Goal: Task Accomplishment & Management: Complete application form

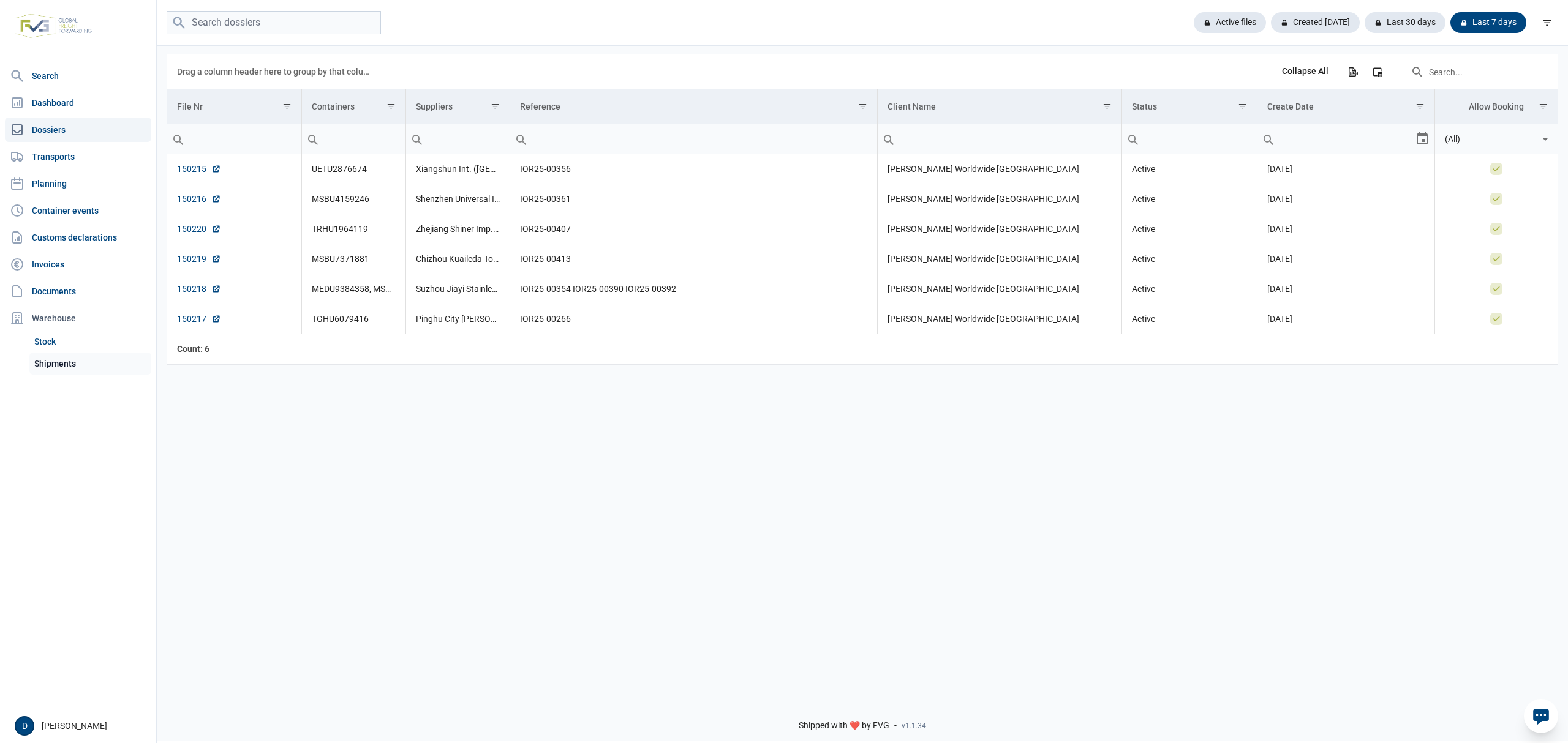
click at [57, 362] on link "Shipments" at bounding box center [89, 364] width 122 height 22
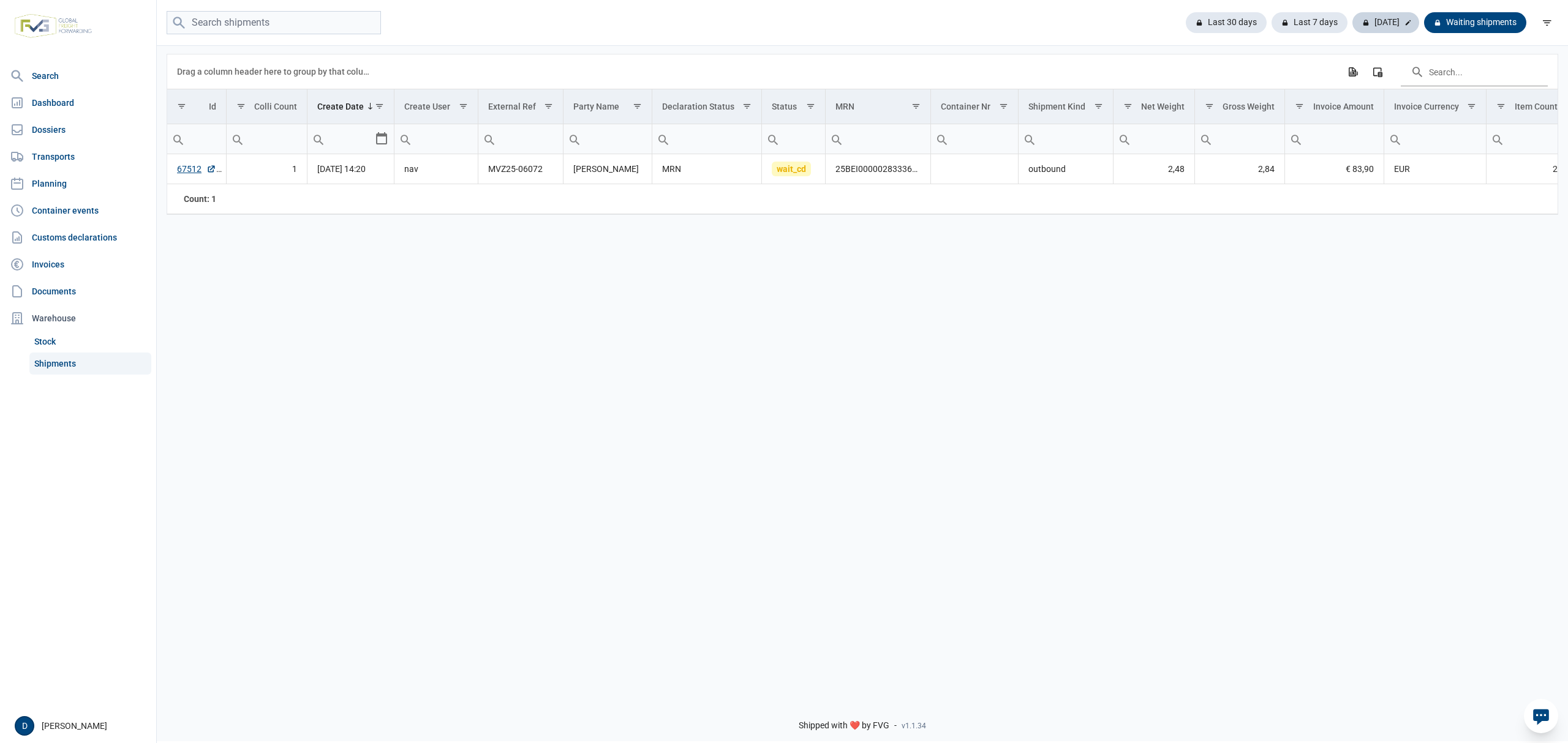
click at [1391, 28] on div "Today" at bounding box center [1385, 23] width 67 height 21
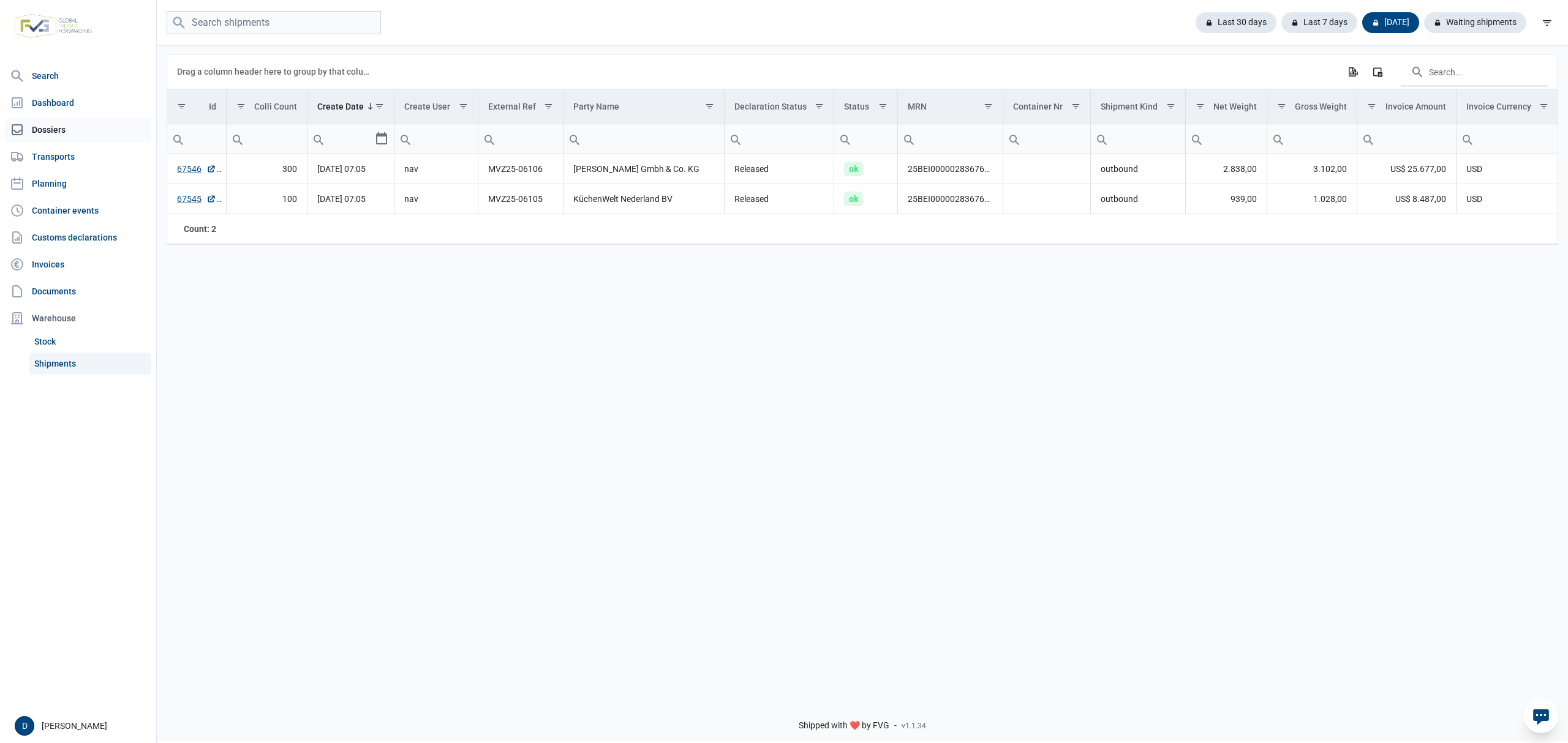
click at [47, 131] on link "Dossiers" at bounding box center [78, 129] width 147 height 24
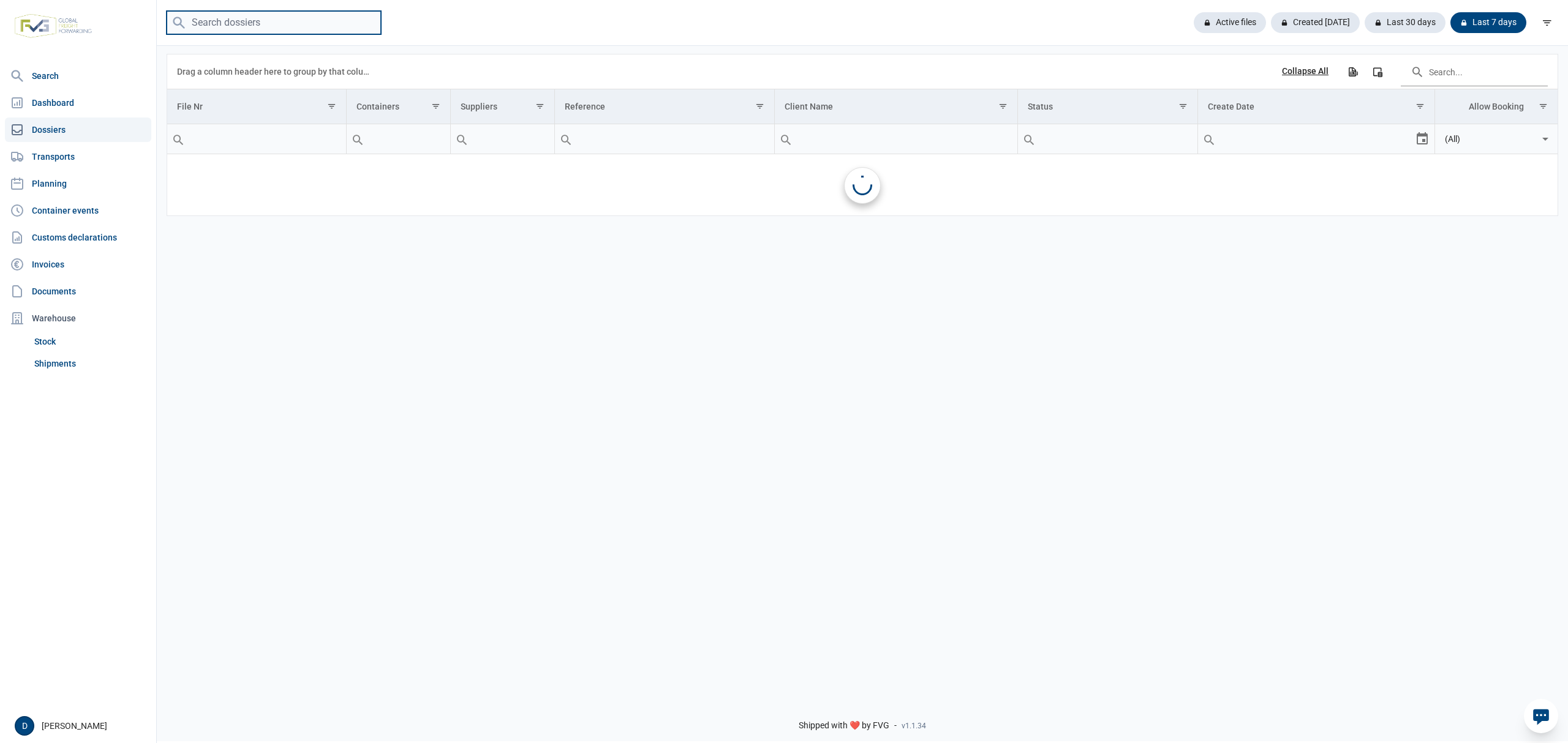
click at [235, 21] on input "search" at bounding box center [273, 23] width 214 height 24
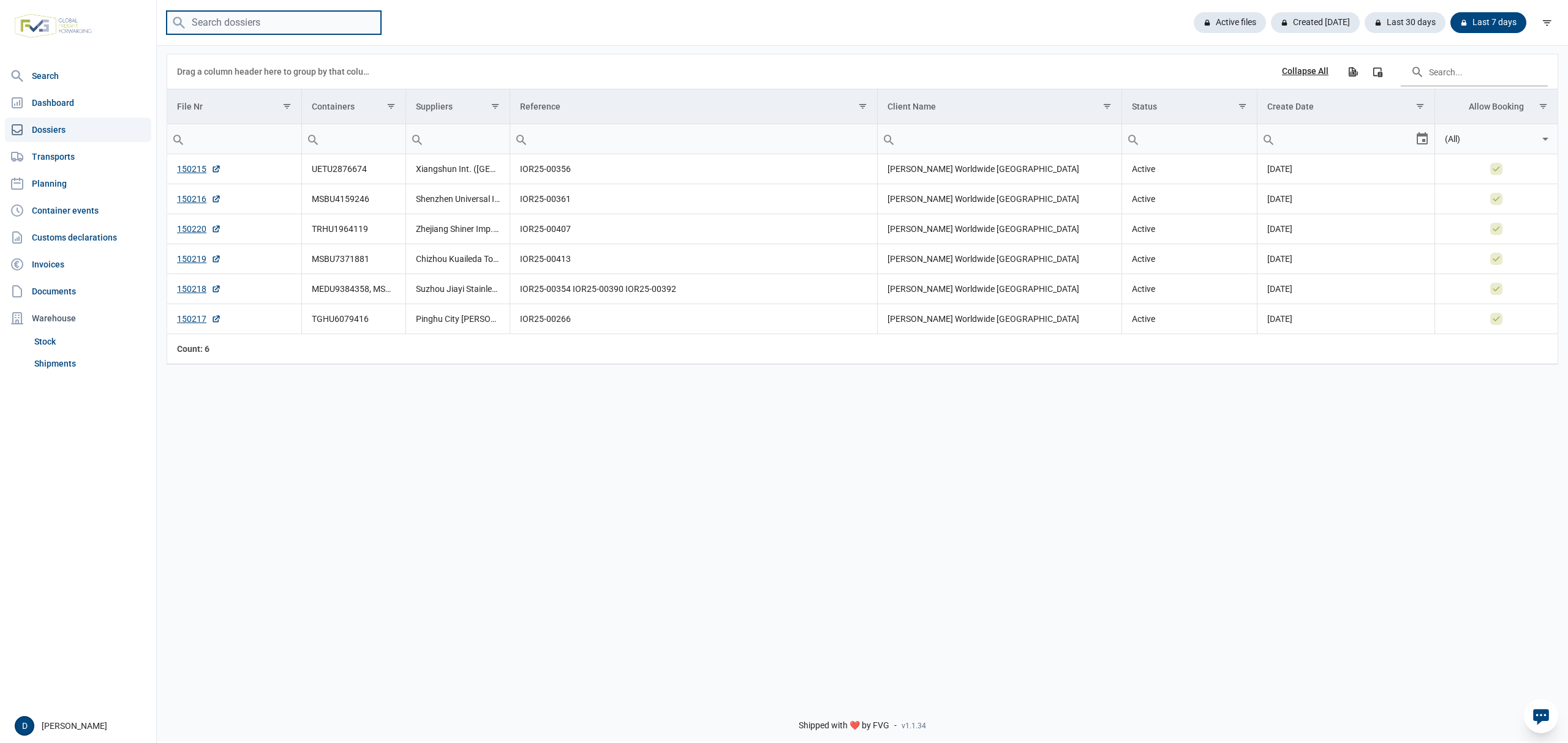
paste input "HMMU7187850"
type input "HMMU7187850"
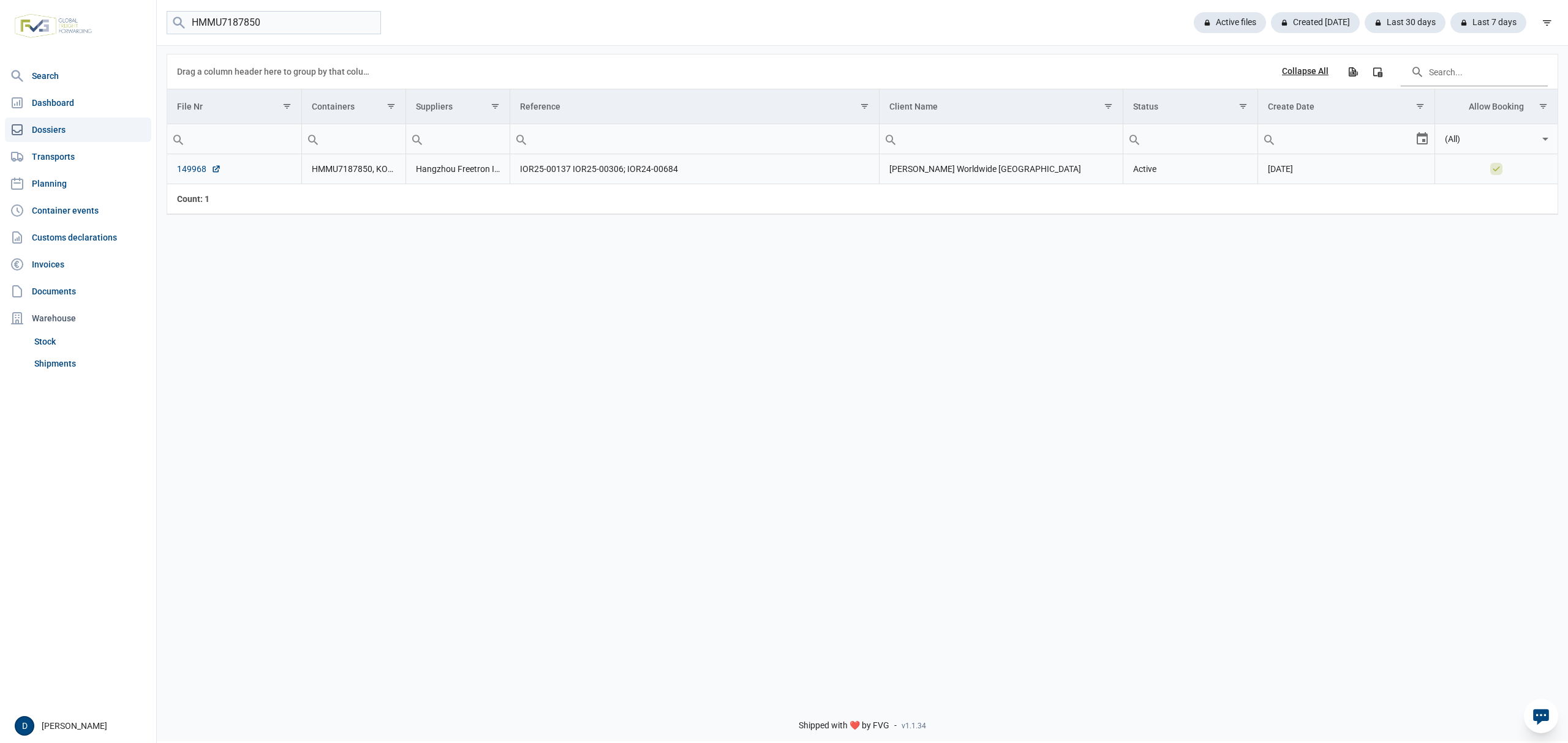
click at [196, 174] on link "149968" at bounding box center [199, 169] width 44 height 13
drag, startPoint x: 262, startPoint y: 22, endPoint x: 126, endPoint y: 37, distance: 136.8
click at [133, 35] on div "Search Dashboard Dossiers Transports Planning Container events Customs declarat…" at bounding box center [784, 370] width 1568 height 743
paste input "KOCU4411351"
type input "KOCU4411351"
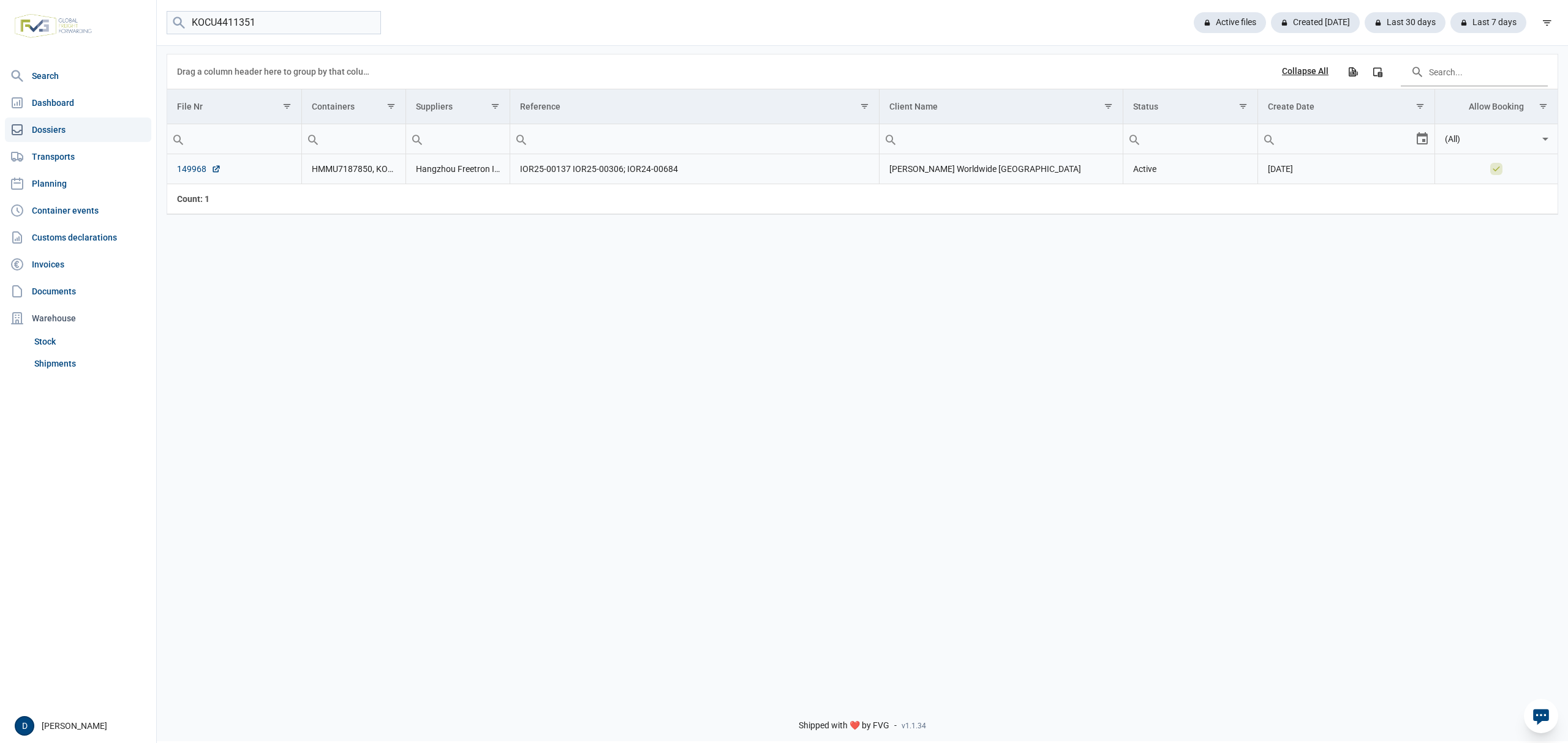
click at [202, 168] on link "149968" at bounding box center [199, 169] width 44 height 13
drag, startPoint x: 277, startPoint y: 22, endPoint x: 131, endPoint y: 44, distance: 147.6
click at [131, 44] on div "Search Dashboard Dossiers Transports Planning Container events Customs declarat…" at bounding box center [784, 370] width 1568 height 743
paste input "MSMU7948299"
type input "MSMU7948299"
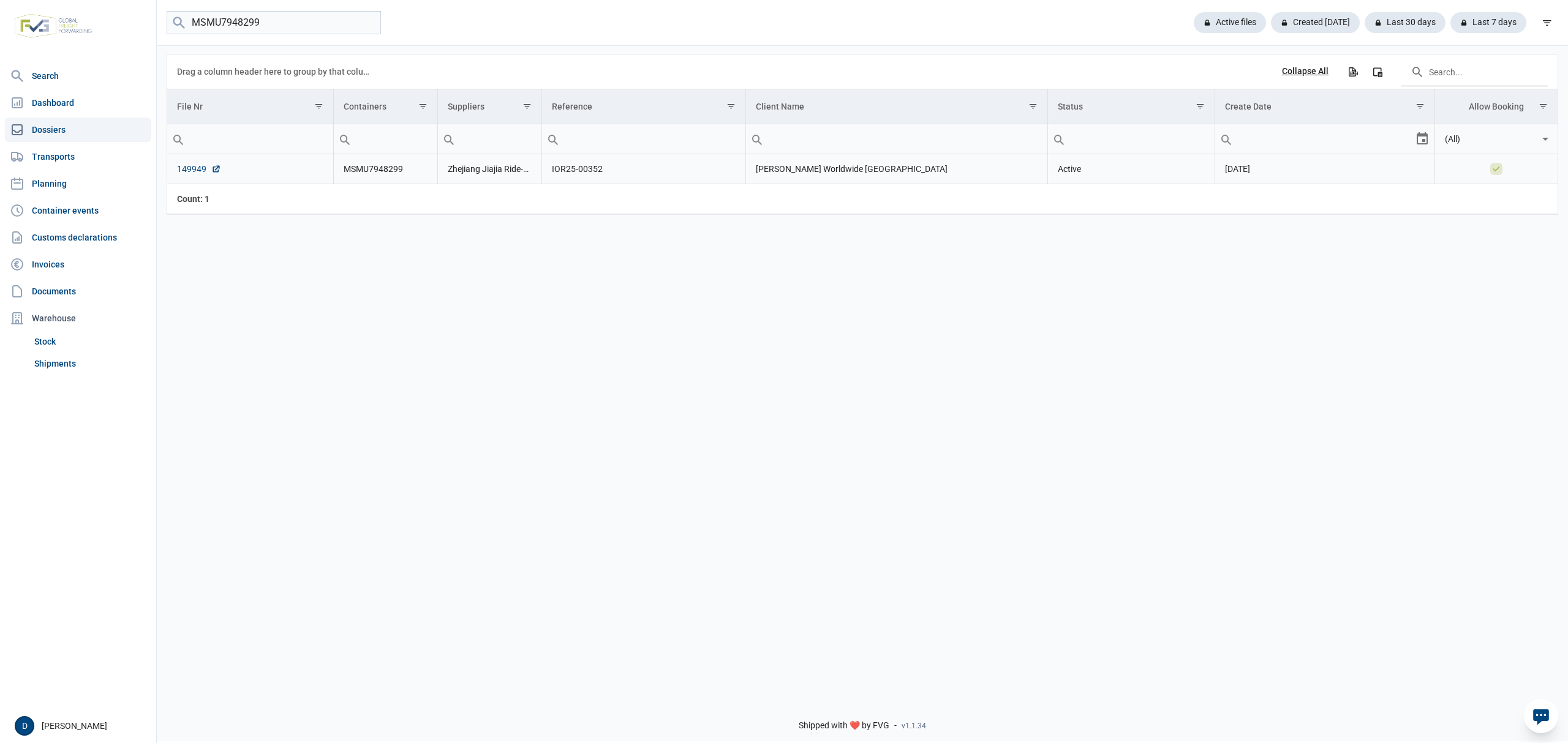
click at [190, 168] on link "149949" at bounding box center [199, 169] width 44 height 13
drag, startPoint x: 289, startPoint y: 20, endPoint x: 130, endPoint y: 29, distance: 159.3
click at [130, 29] on div "Search Dashboard Dossiers Transports Planning Container events Customs declarat…" at bounding box center [784, 370] width 1568 height 743
paste input "HMMU8395351"
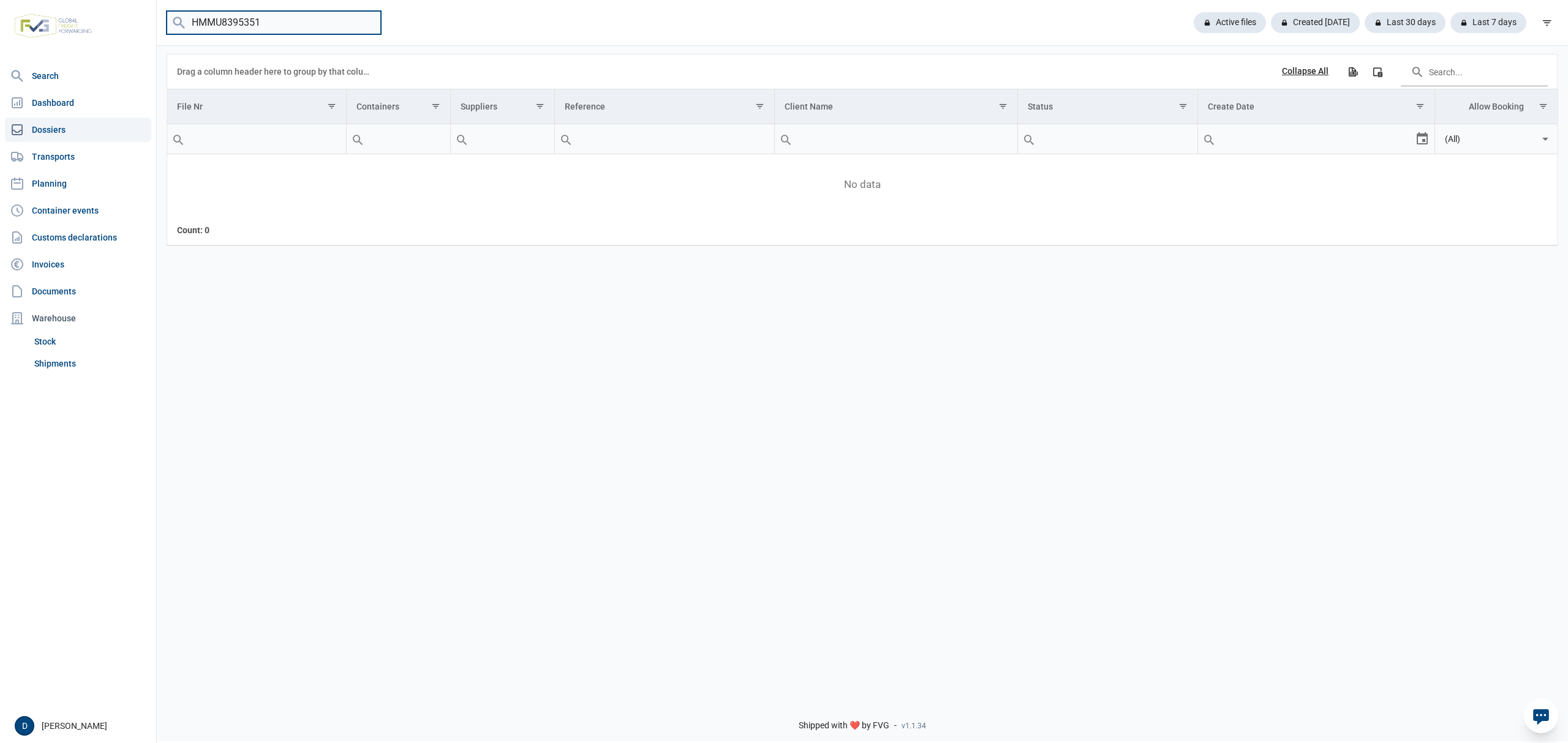
drag, startPoint x: 221, startPoint y: 22, endPoint x: 278, endPoint y: 22, distance: 57.0
click at [278, 22] on input "HMMU8395351" at bounding box center [273, 23] width 214 height 24
type input "HMMU6687168"
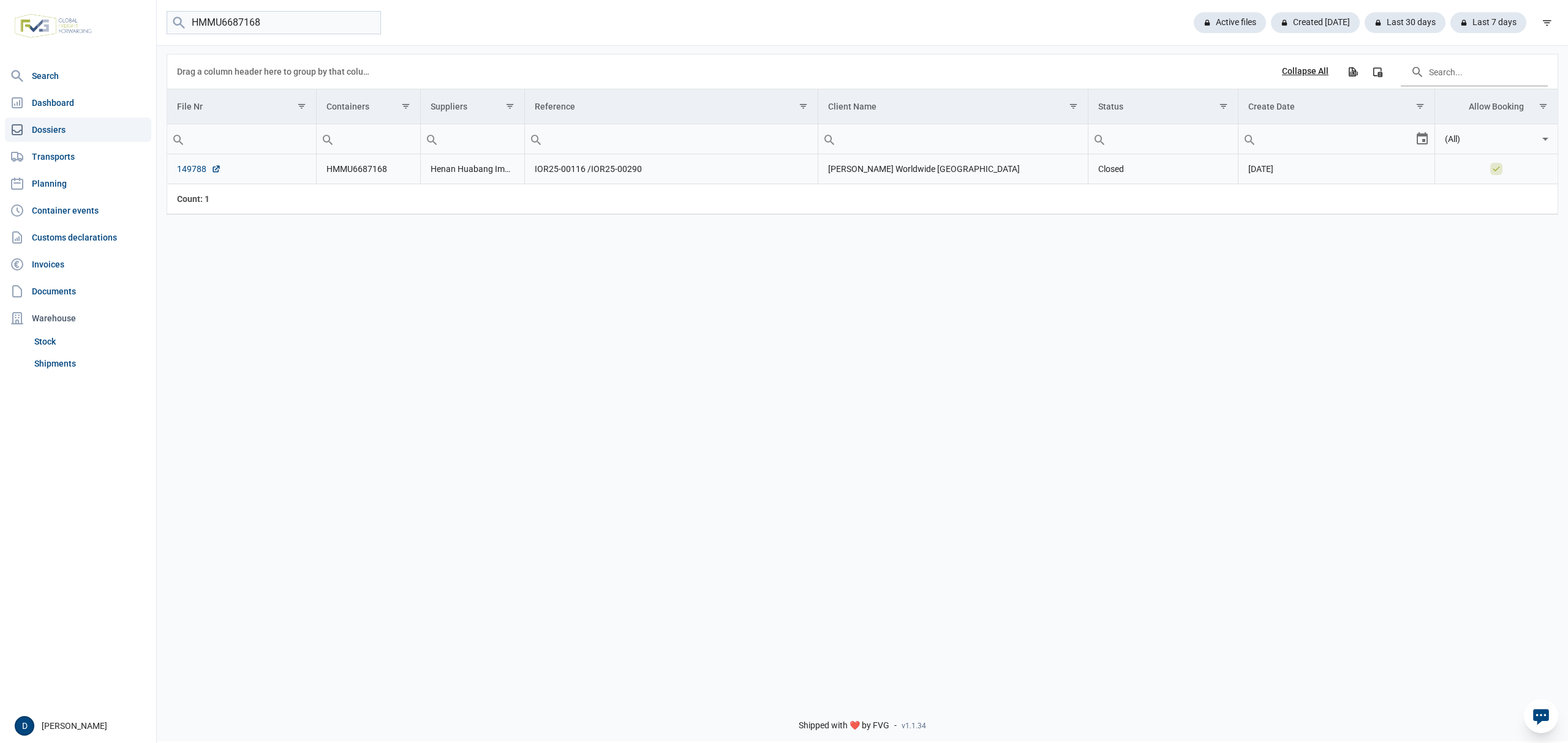
click at [199, 167] on link "149788" at bounding box center [199, 169] width 44 height 13
click at [57, 367] on link "Shipments" at bounding box center [89, 364] width 122 height 22
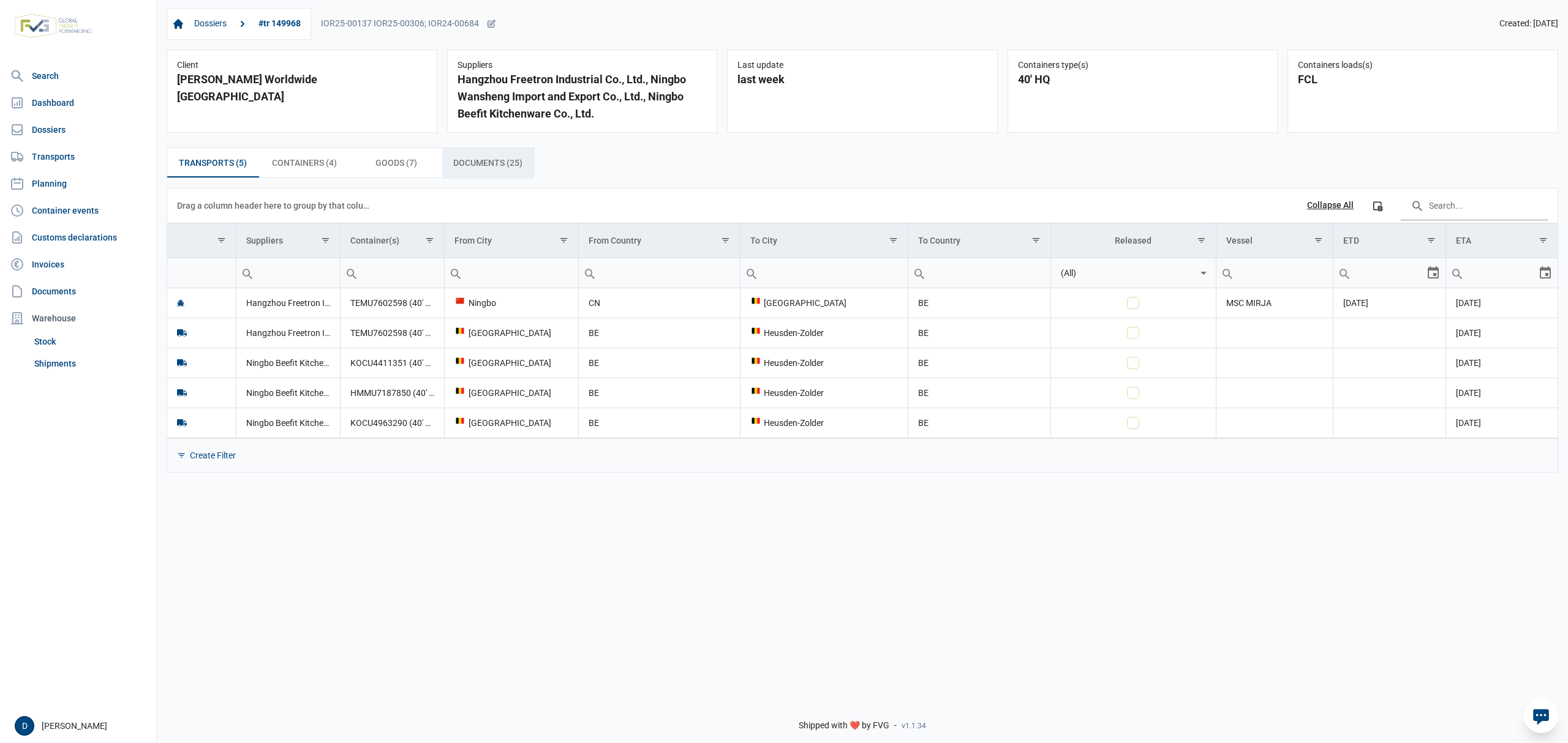
click at [501, 170] on span "Documents (25) Documents (25)" at bounding box center [488, 162] width 69 height 15
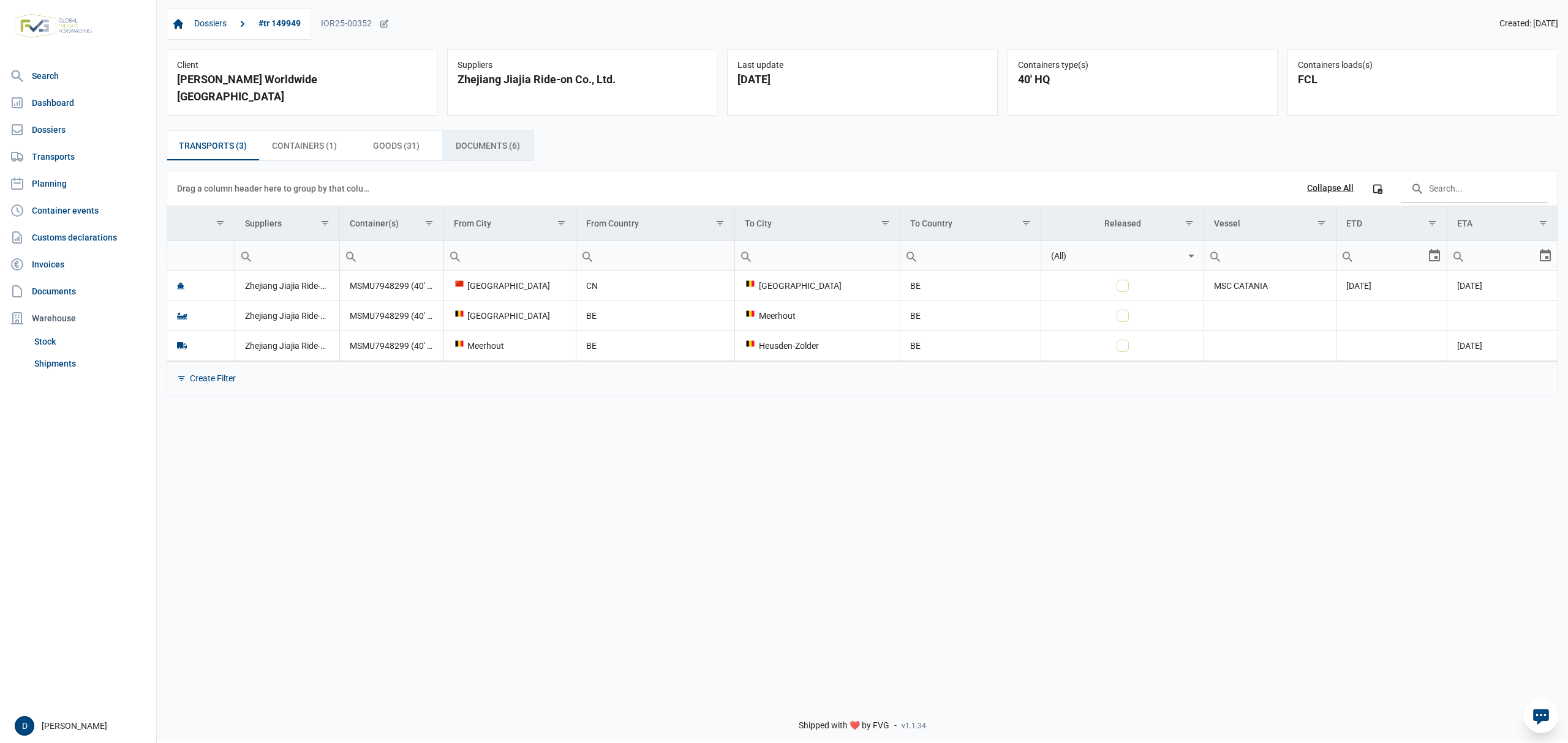
click at [470, 138] on span "Documents (6) Documents (6)" at bounding box center [488, 145] width 64 height 15
click at [461, 138] on span "Documents (9) Documents (9)" at bounding box center [488, 145] width 64 height 15
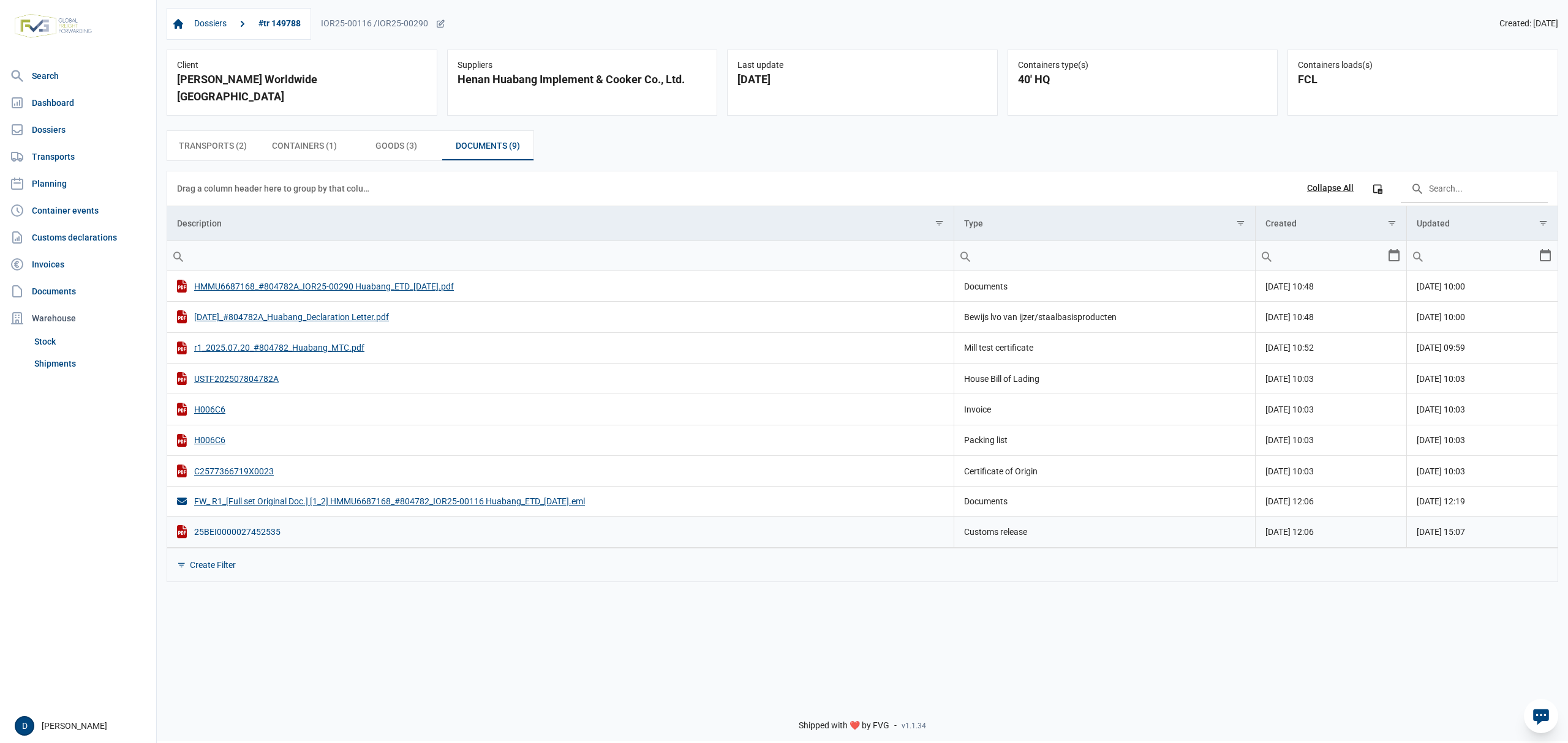
click at [246, 526] on div "25BEI0000027452535" at bounding box center [560, 532] width 767 height 13
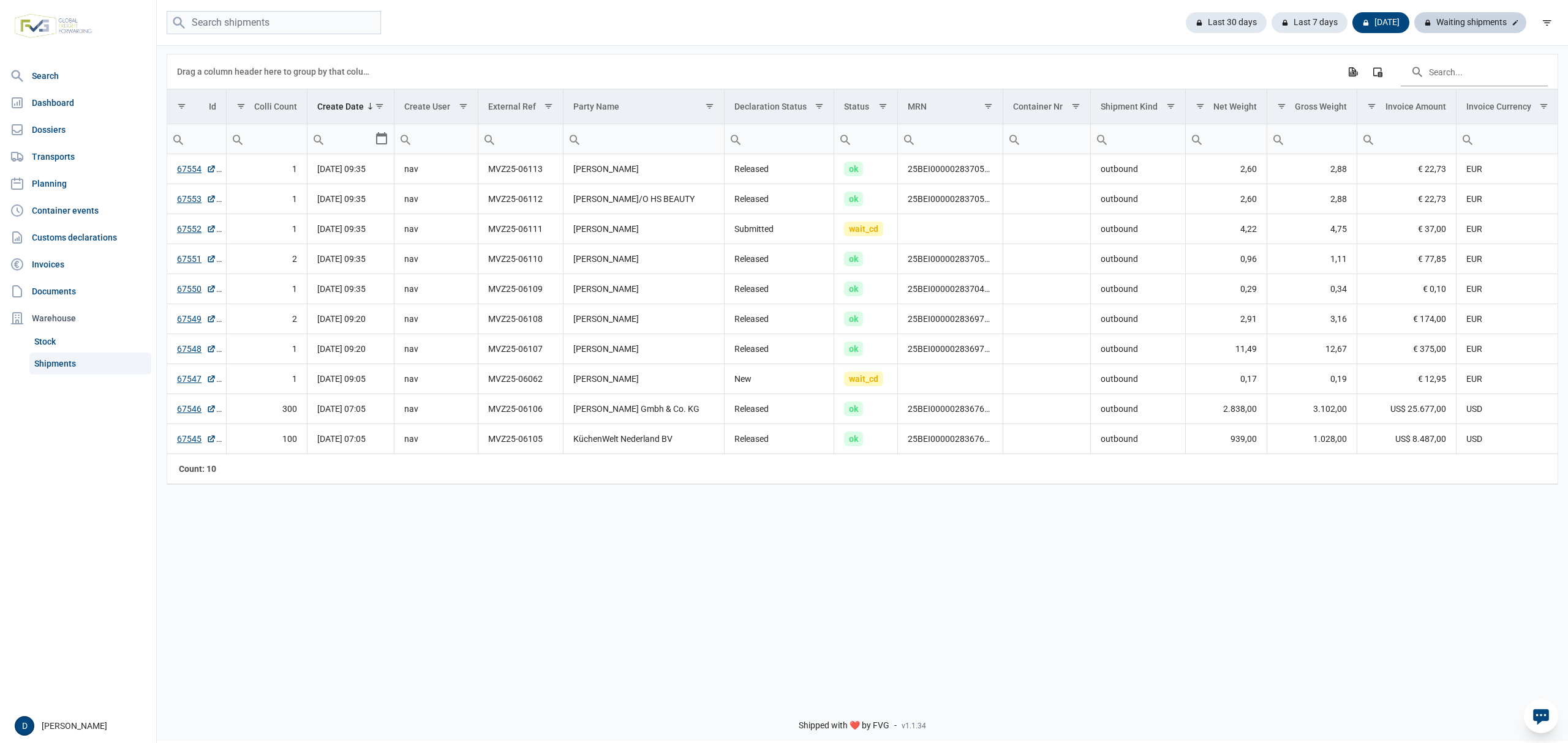
click at [1466, 22] on div "Waiting shipments" at bounding box center [1470, 23] width 112 height 21
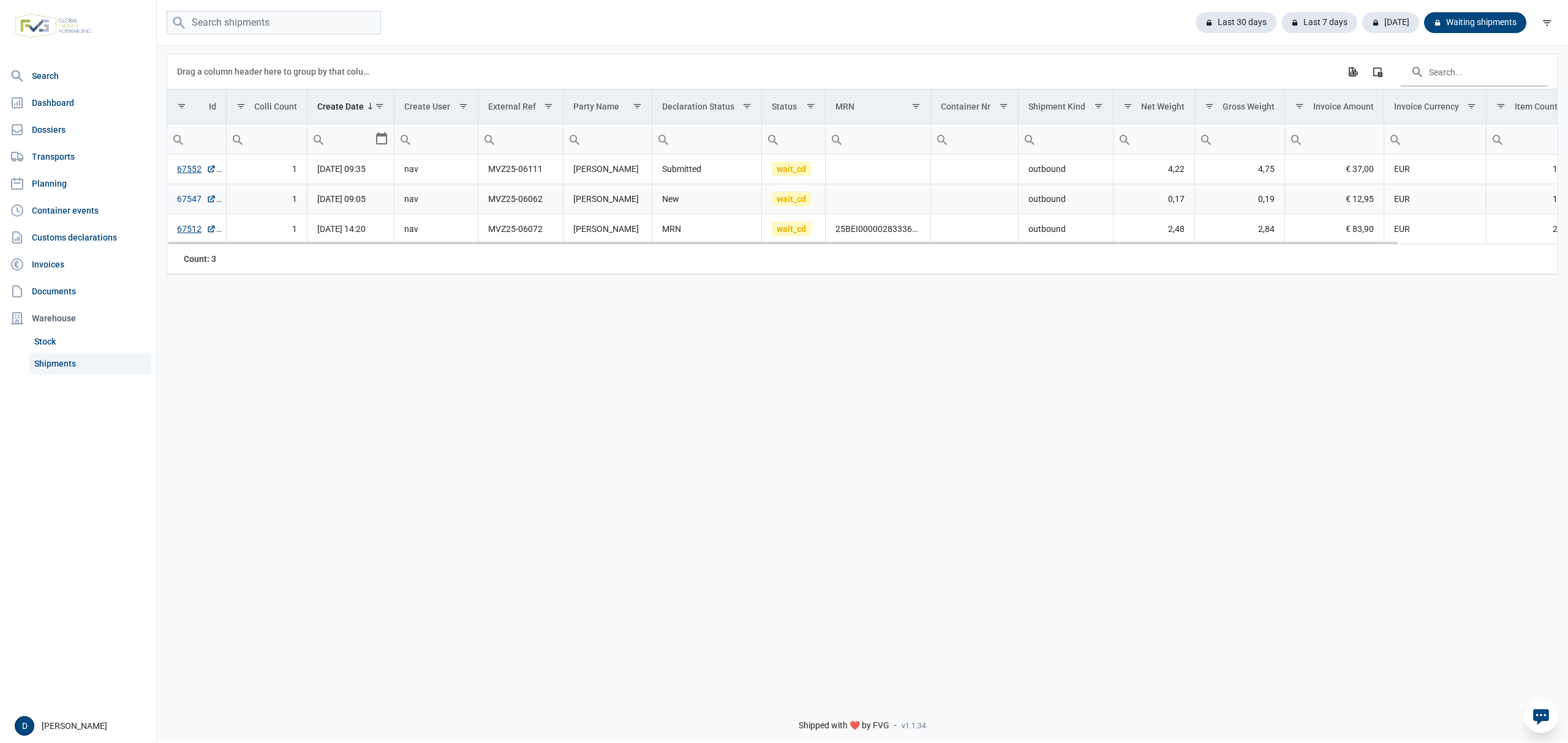
click at [184, 204] on link "67547" at bounding box center [197, 199] width 39 height 13
click at [608, 177] on td "[PERSON_NAME]" at bounding box center [607, 169] width 89 height 30
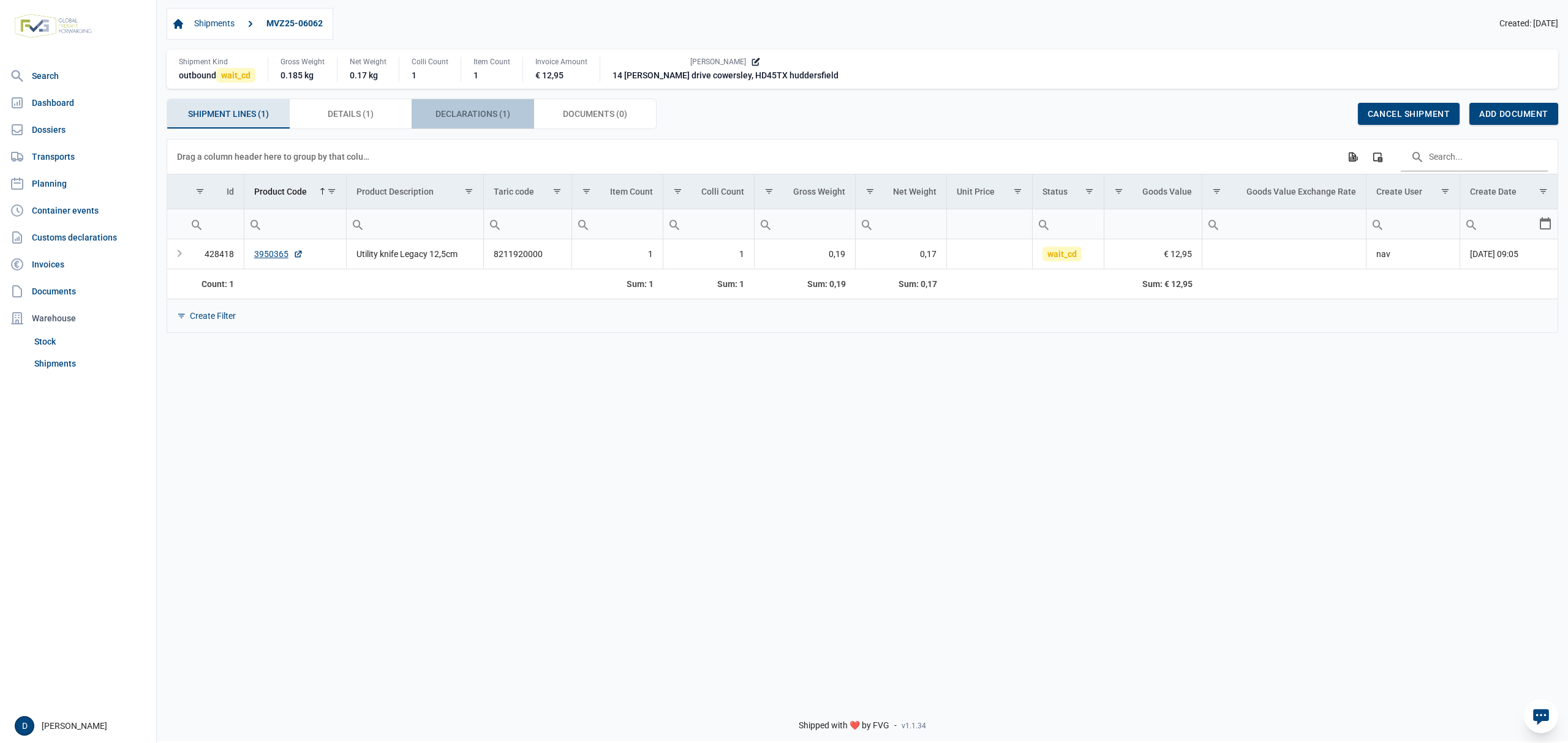
click at [463, 118] on span "Declarations (1) Declarations (1)" at bounding box center [472, 114] width 75 height 15
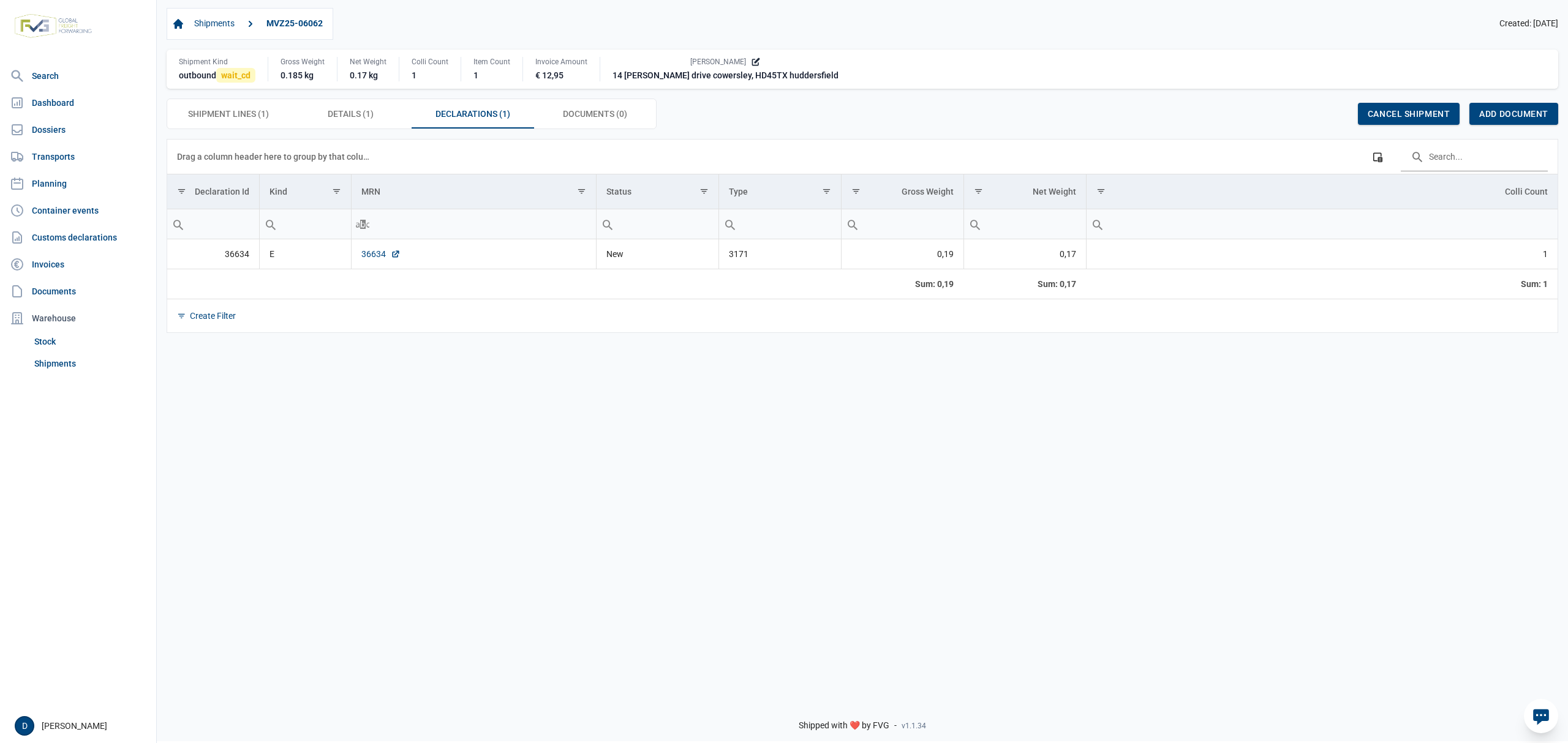
click at [369, 260] on link "36634" at bounding box center [381, 254] width 39 height 13
click at [211, 118] on span "Shipment Lines (1) Shipment Lines (1)" at bounding box center [228, 114] width 81 height 15
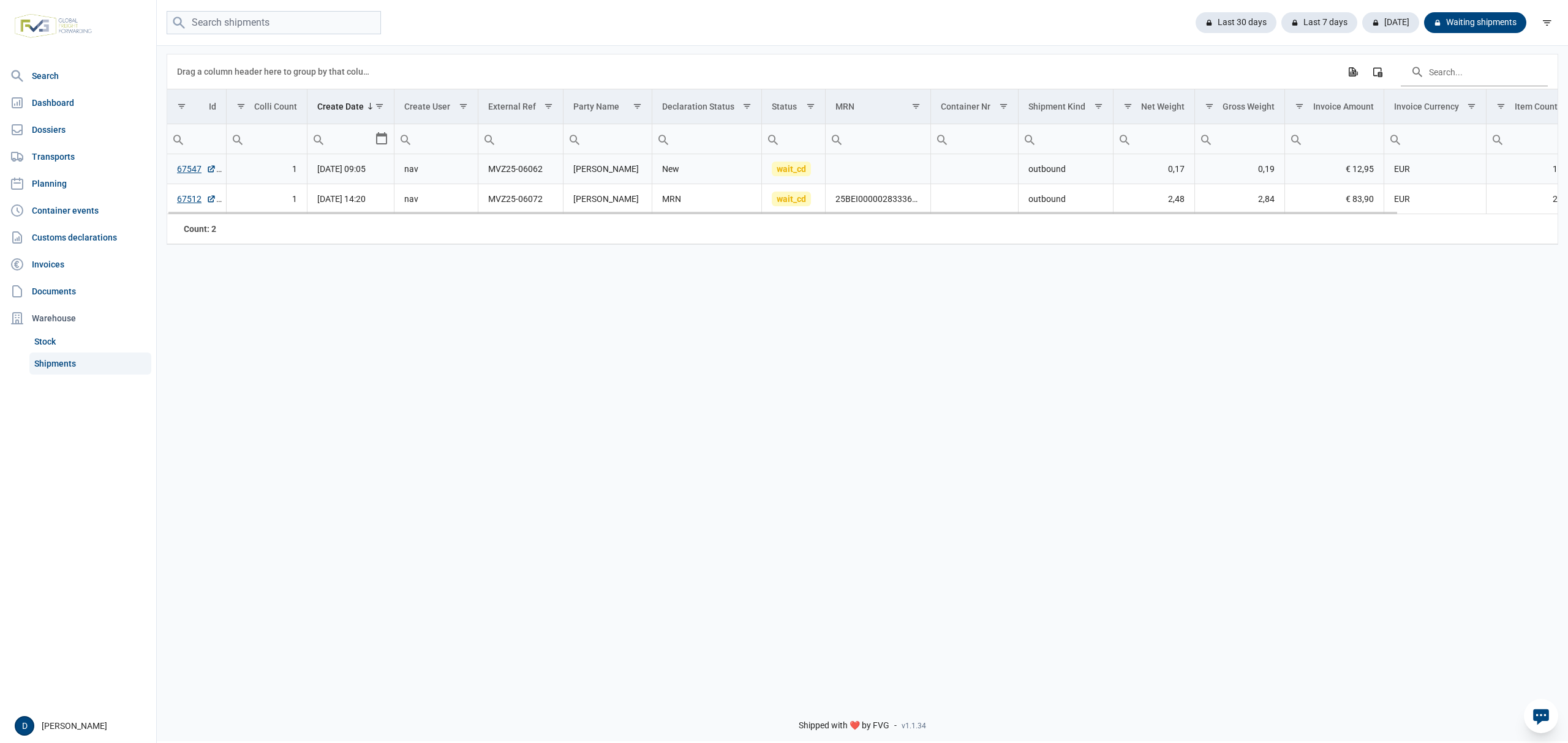
click at [517, 172] on td "MVZ25-06062" at bounding box center [521, 169] width 85 height 30
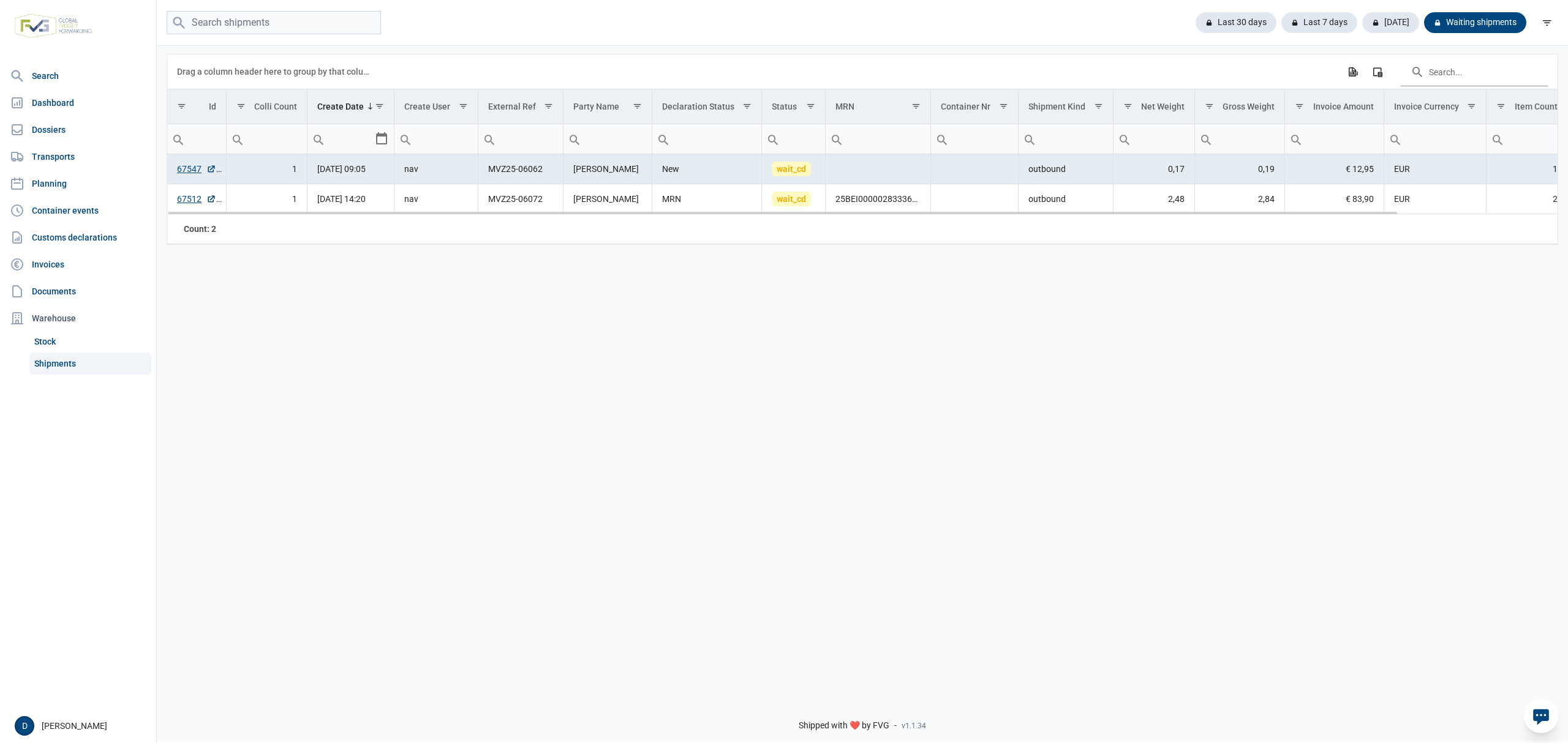
click at [501, 172] on td "MVZ25-06062" at bounding box center [521, 169] width 85 height 30
click at [492, 172] on td "MVZ25-06062" at bounding box center [521, 169] width 85 height 30
drag, startPoint x: 490, startPoint y: 172, endPoint x: 545, endPoint y: 172, distance: 55.0
click at [545, 172] on td "MVZ25-06062" at bounding box center [521, 169] width 85 height 30
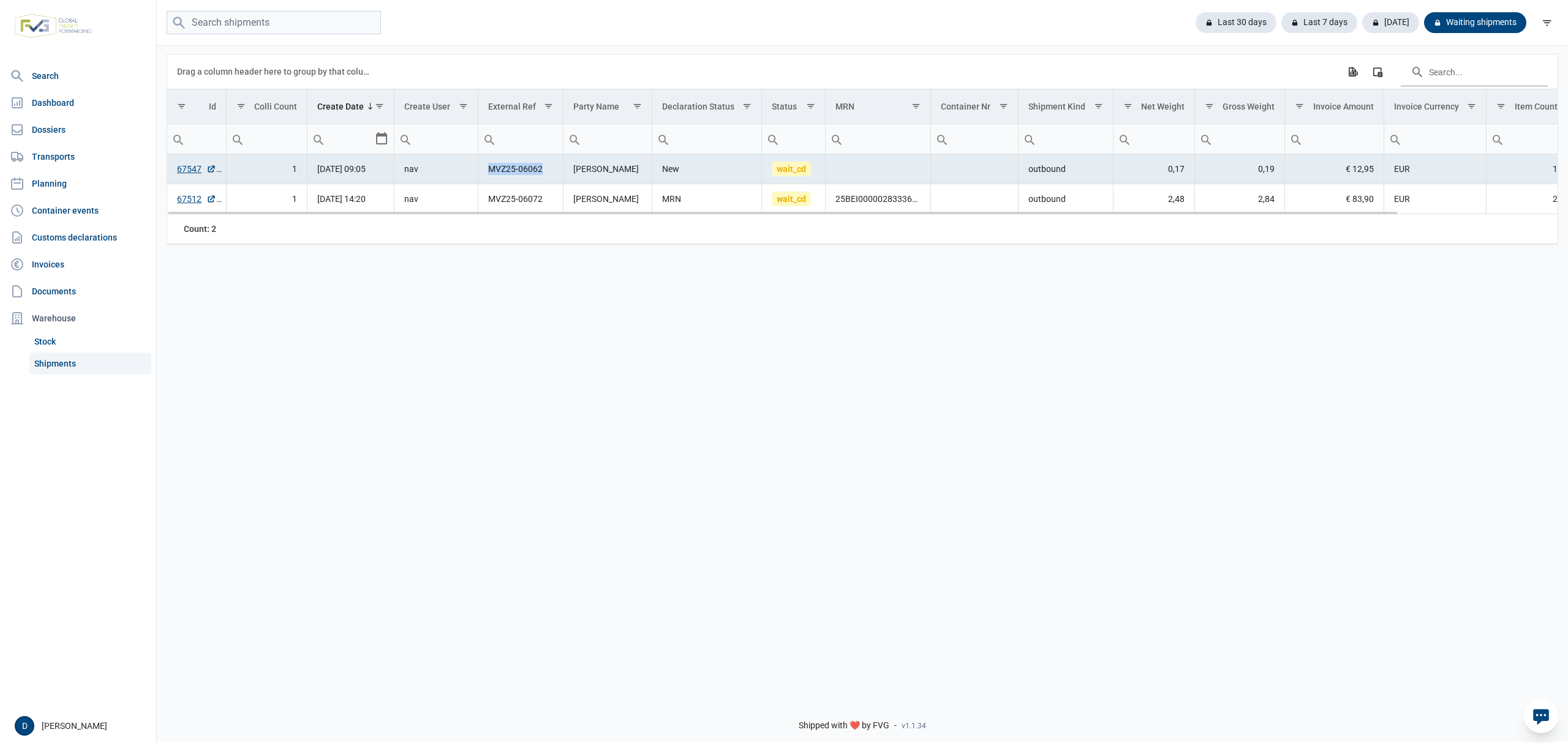
copy td "MVZ25-06062"
click at [183, 170] on link "67547" at bounding box center [197, 169] width 39 height 13
drag, startPoint x: 172, startPoint y: 177, endPoint x: 201, endPoint y: 177, distance: 29.0
click at [201, 177] on td "67547" at bounding box center [196, 169] width 59 height 30
copy link "67547"
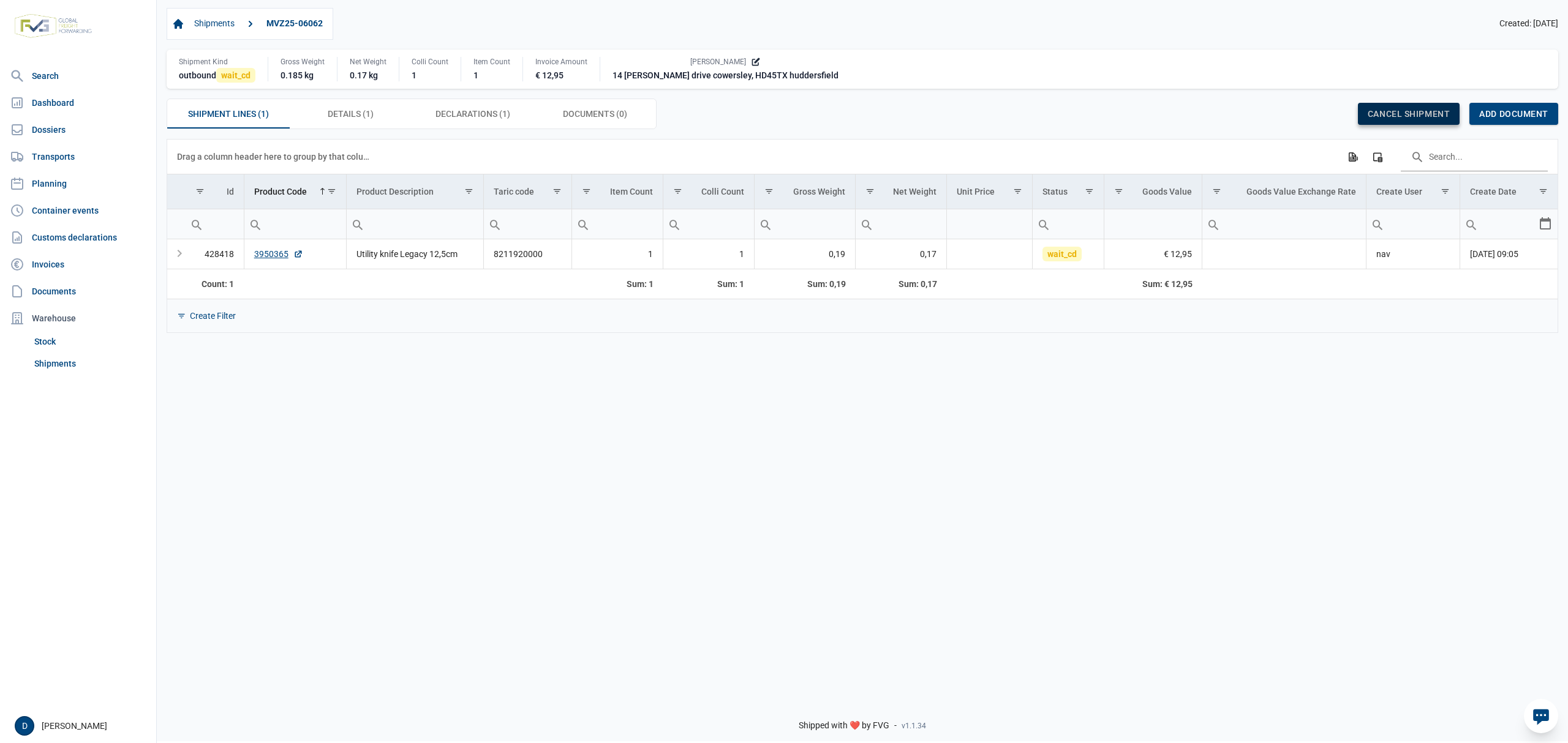
click at [1405, 113] on span "Cancel shipment" at bounding box center [1409, 114] width 82 height 9
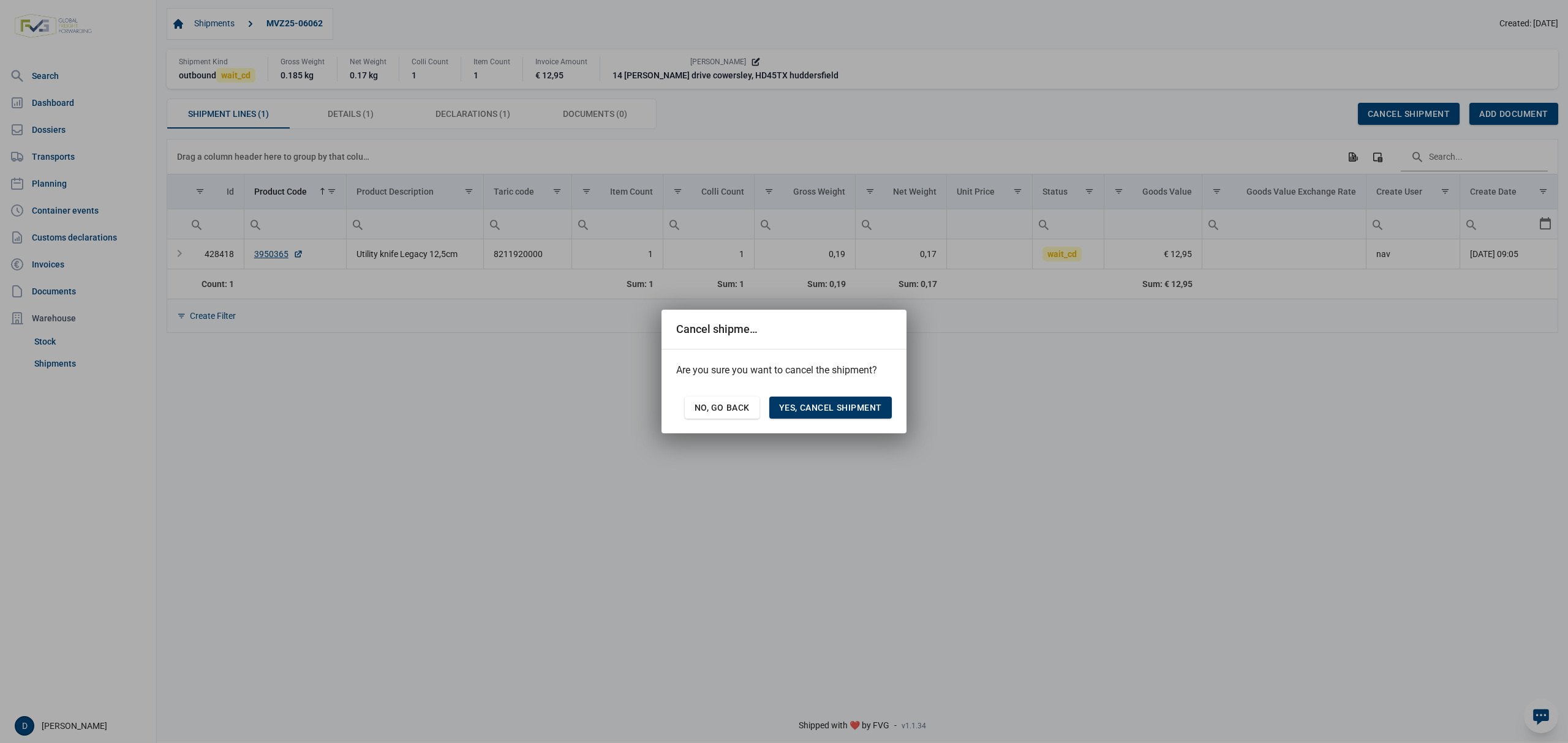
click at [833, 403] on span "Yes, cancel shipment" at bounding box center [830, 408] width 103 height 9
click at [862, 410] on span "Yes, cancel shipment" at bounding box center [830, 408] width 103 height 9
click at [828, 403] on span "Yes, cancel shipment" at bounding box center [830, 408] width 103 height 9
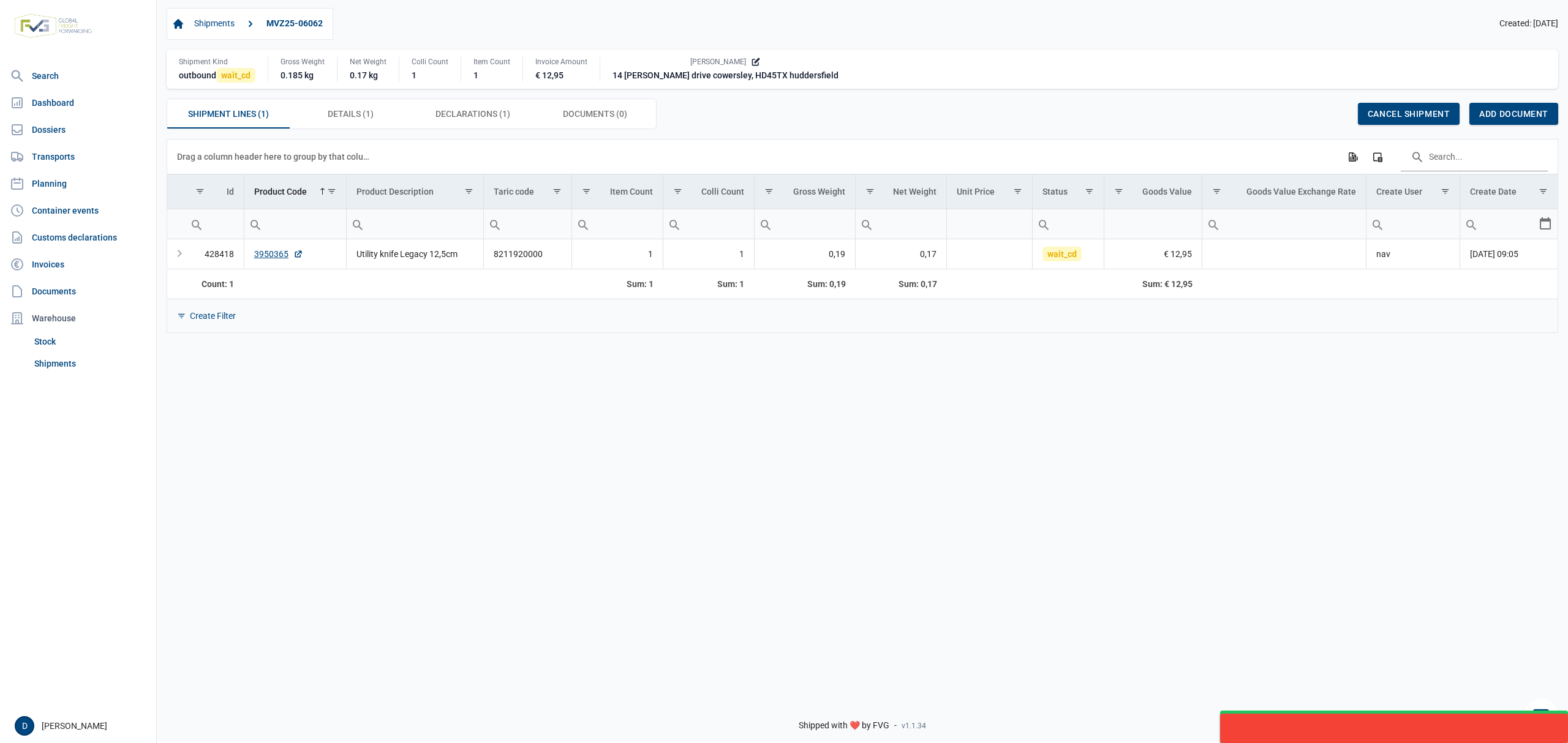
click at [1079, 365] on body "For evaluation purposes only. Redistribution prohibited. Please register an exi…" at bounding box center [784, 350] width 1568 height 743
click at [172, 260] on div "Expand" at bounding box center [179, 254] width 15 height 15
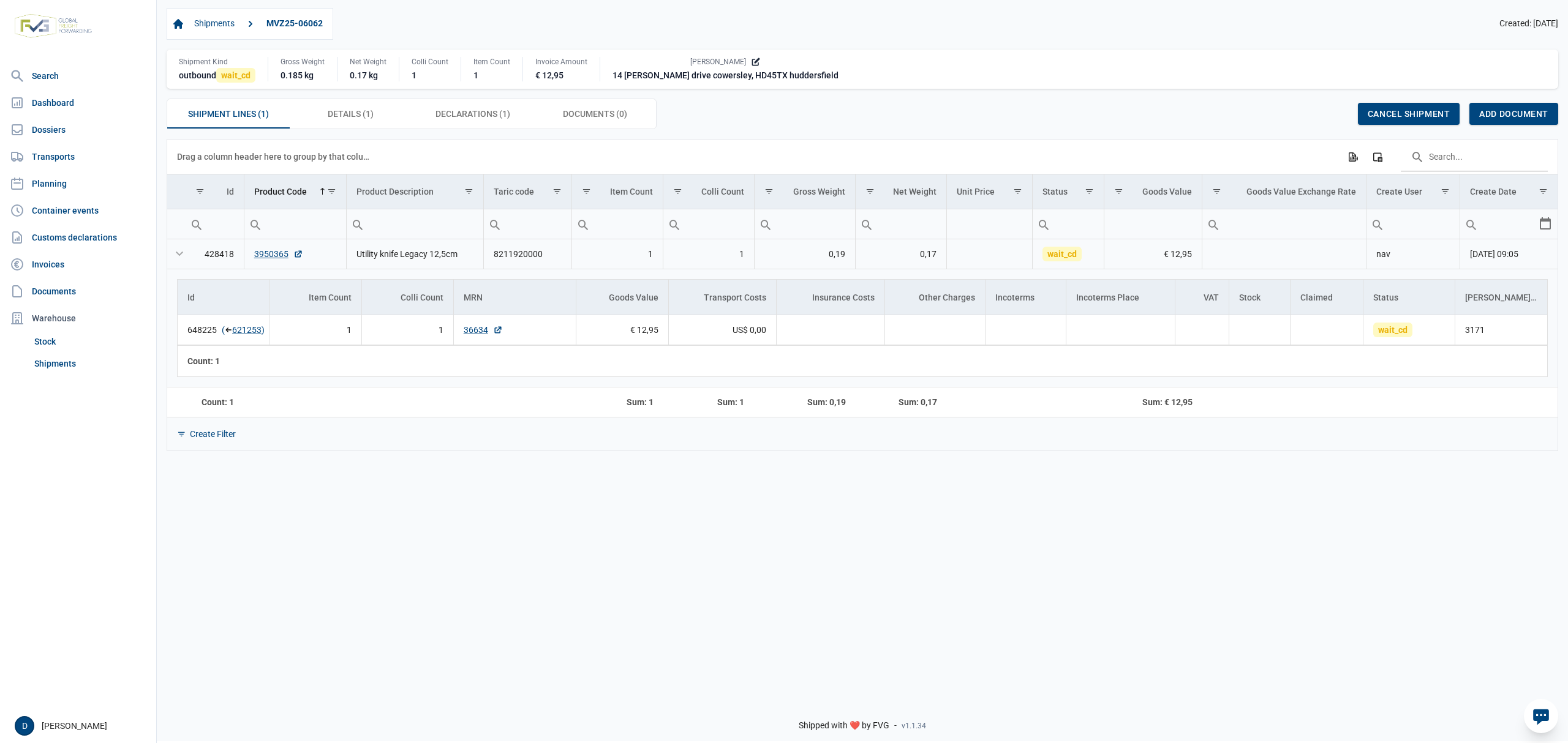
click at [187, 255] on td "428418" at bounding box center [214, 254] width 58 height 30
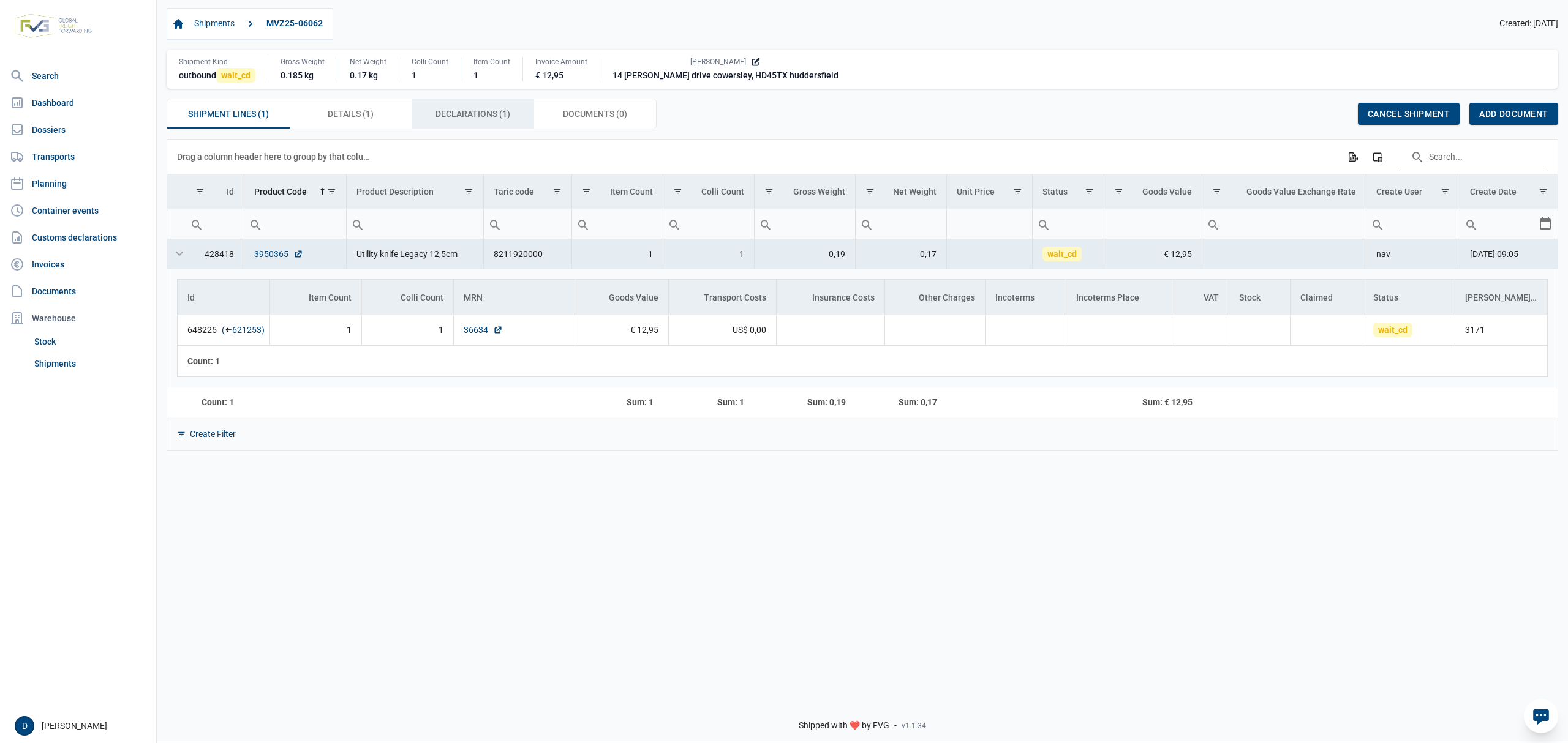
click at [449, 115] on span "Declarations (1) Declarations (1)" at bounding box center [472, 114] width 75 height 15
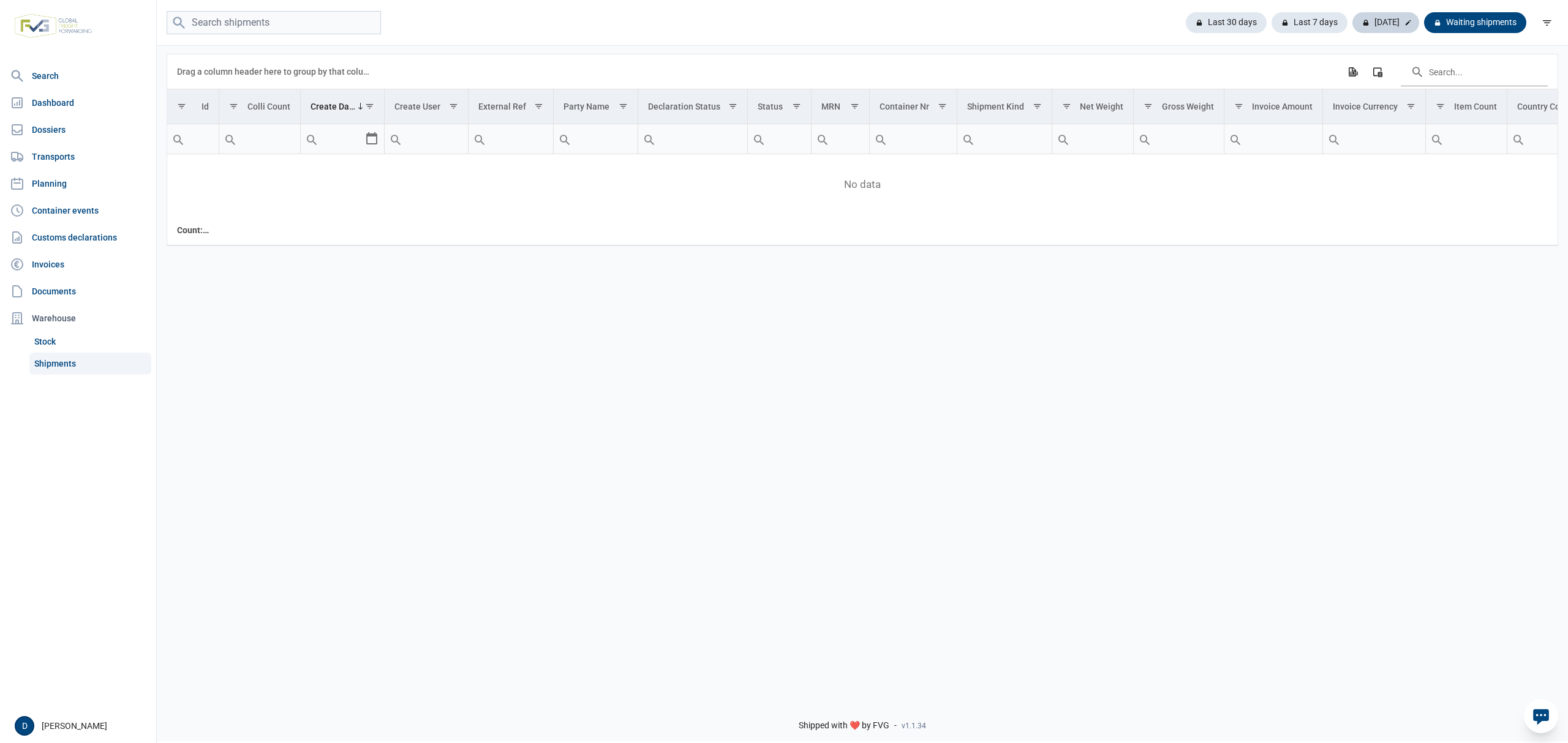
click at [1393, 24] on div "[DATE]" at bounding box center [1385, 23] width 67 height 21
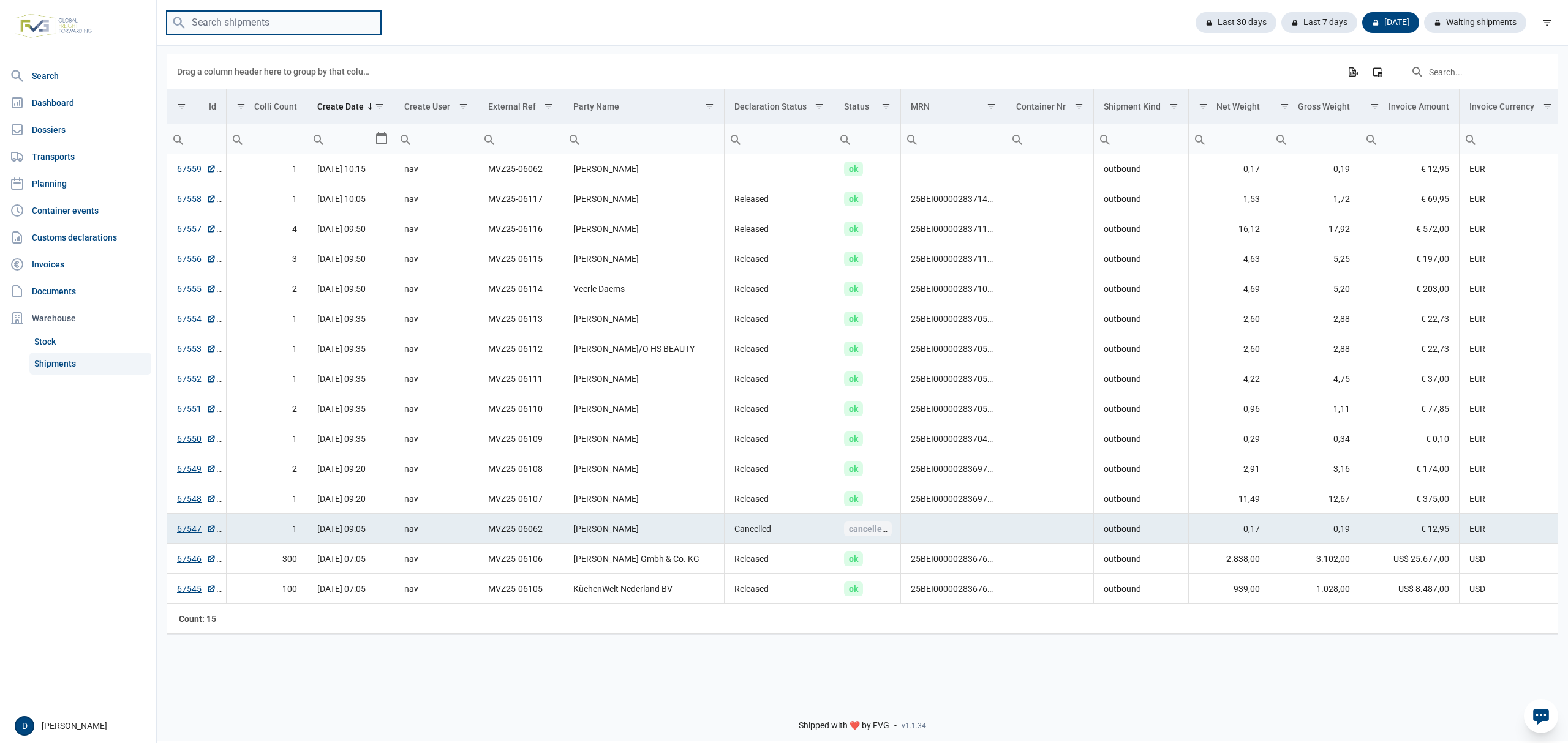
click at [301, 23] on input "search" at bounding box center [273, 23] width 214 height 24
paste input "CAAU7823015"
type input "CAAU7823015"
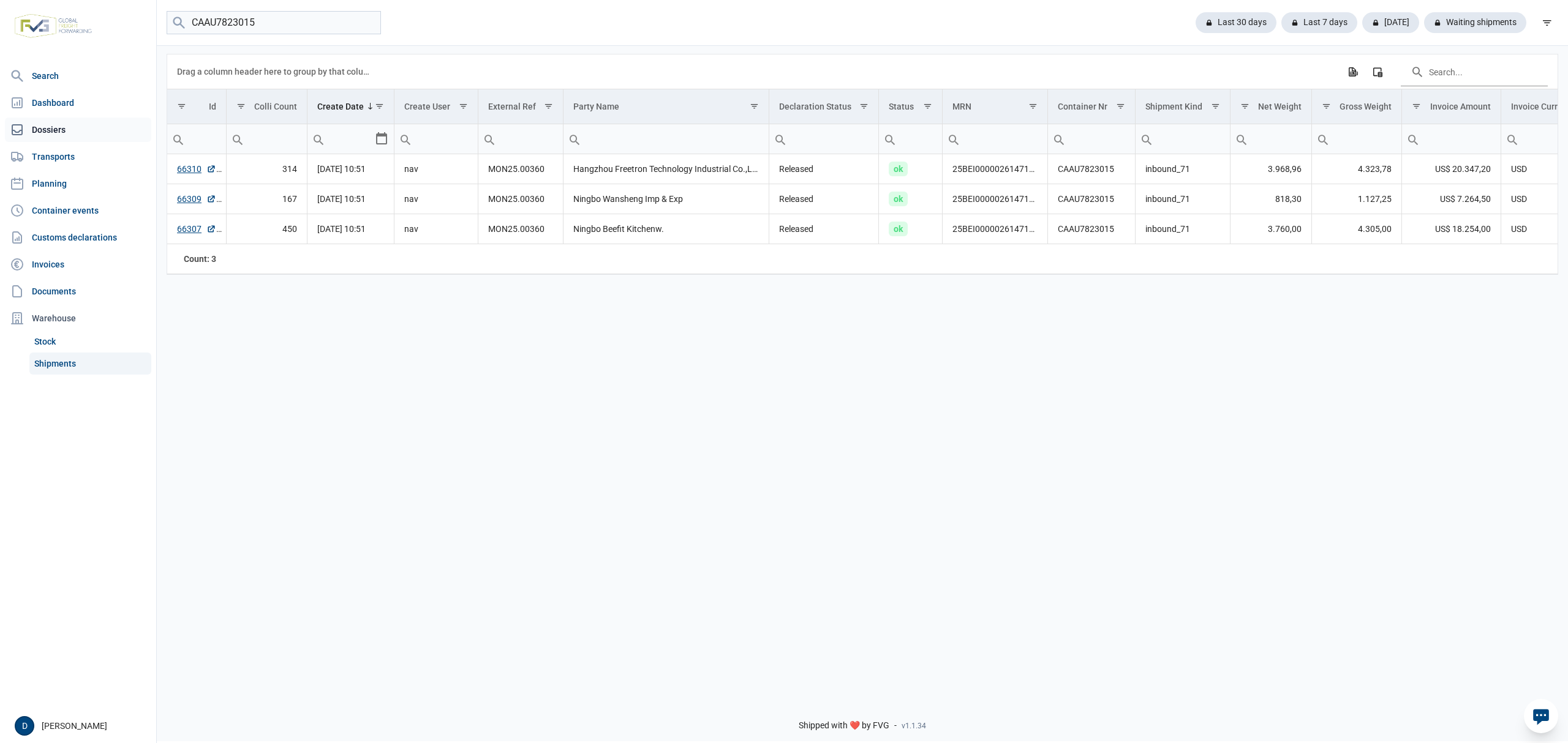
click at [42, 126] on link "Dossiers" at bounding box center [78, 129] width 147 height 24
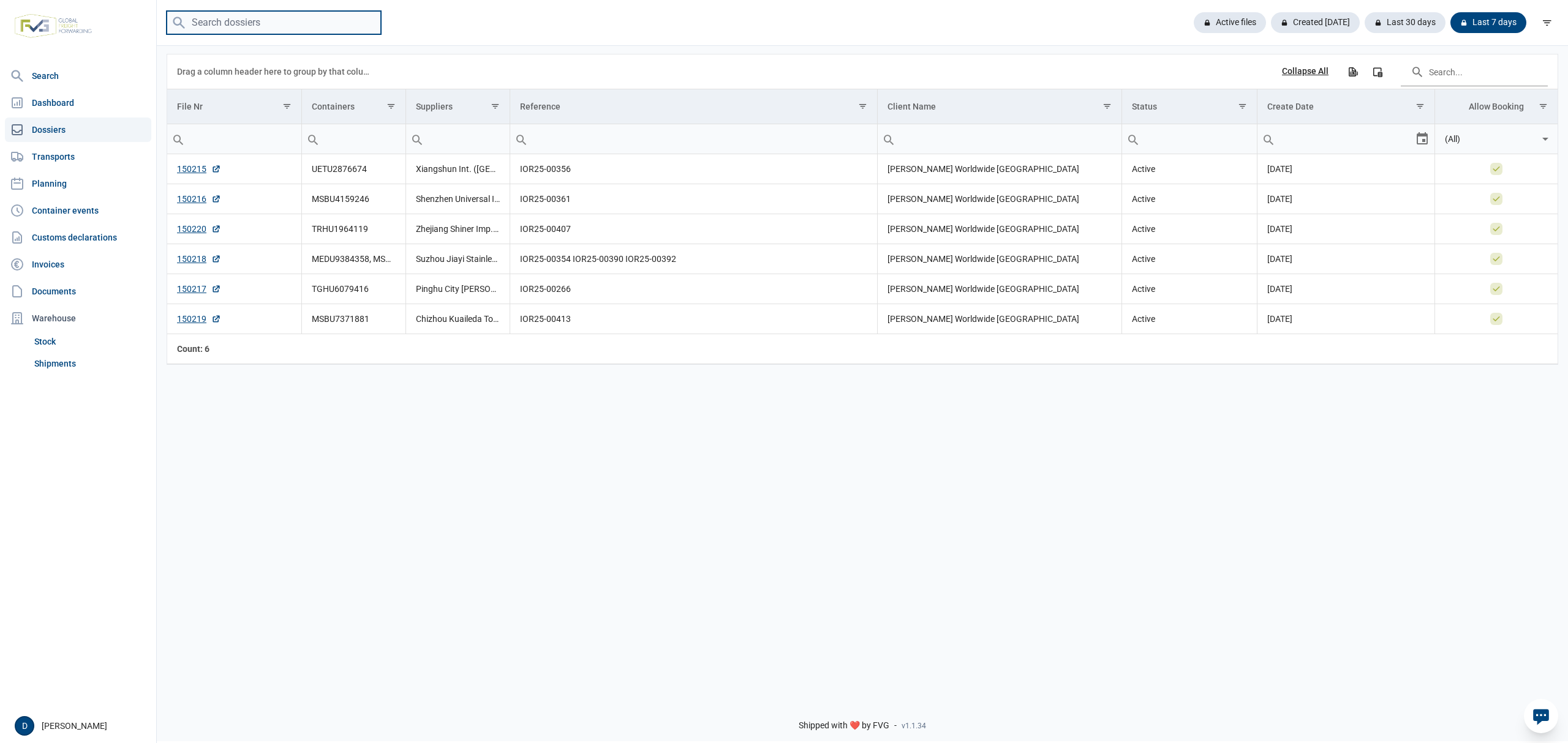
click at [275, 24] on input "search" at bounding box center [273, 23] width 214 height 24
paste input "CAAU7823015"
type input "CAAU7823015"
click at [310, 25] on input "CAAU7823015" at bounding box center [273, 23] width 214 height 24
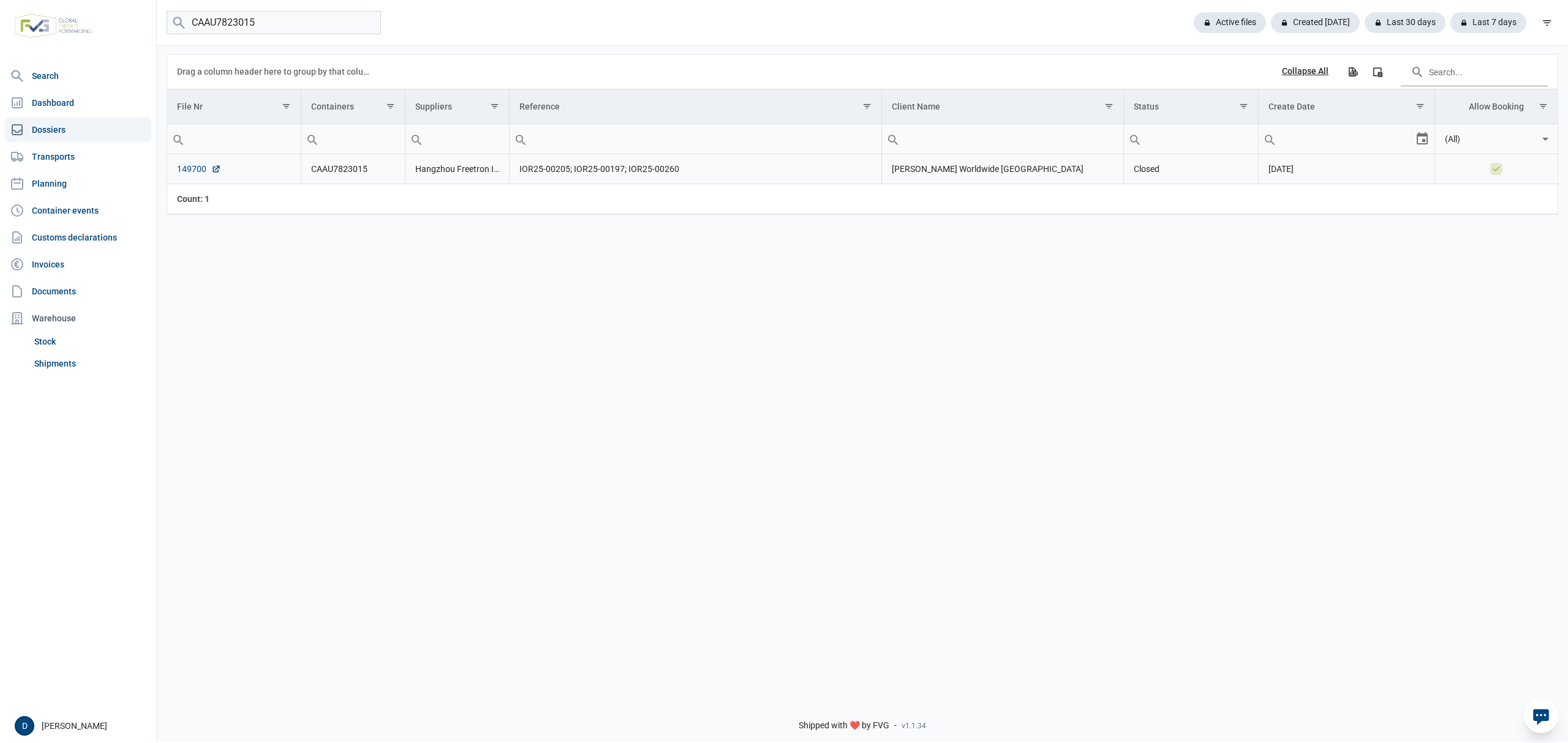
click at [194, 172] on link "149700" at bounding box center [199, 169] width 44 height 13
drag, startPoint x: 278, startPoint y: 18, endPoint x: 167, endPoint y: 31, distance: 111.8
click at [167, 31] on input "CAAU7823015" at bounding box center [273, 23] width 214 height 24
paste input "MSMU8395351"
type input "MSMU8395351"
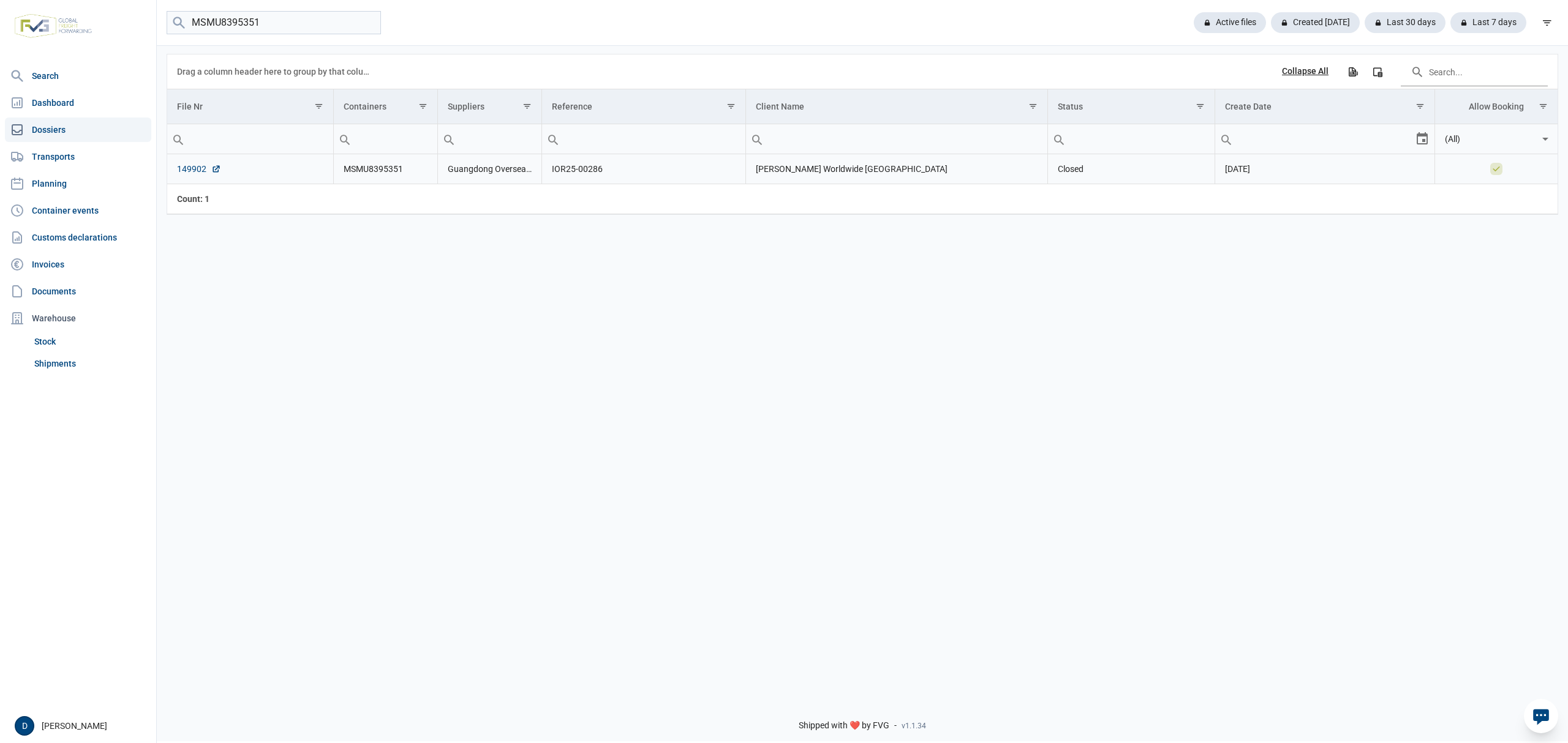
click at [191, 174] on link "149902" at bounding box center [199, 169] width 44 height 13
drag, startPoint x: 288, startPoint y: 16, endPoint x: 96, endPoint y: 13, distance: 192.0
click at [96, 13] on div "Search Dashboard Dossiers Transports Planning Container events Customs declarat…" at bounding box center [784, 370] width 1568 height 743
paste input "KOCU4246426"
type input "KOCU4246426"
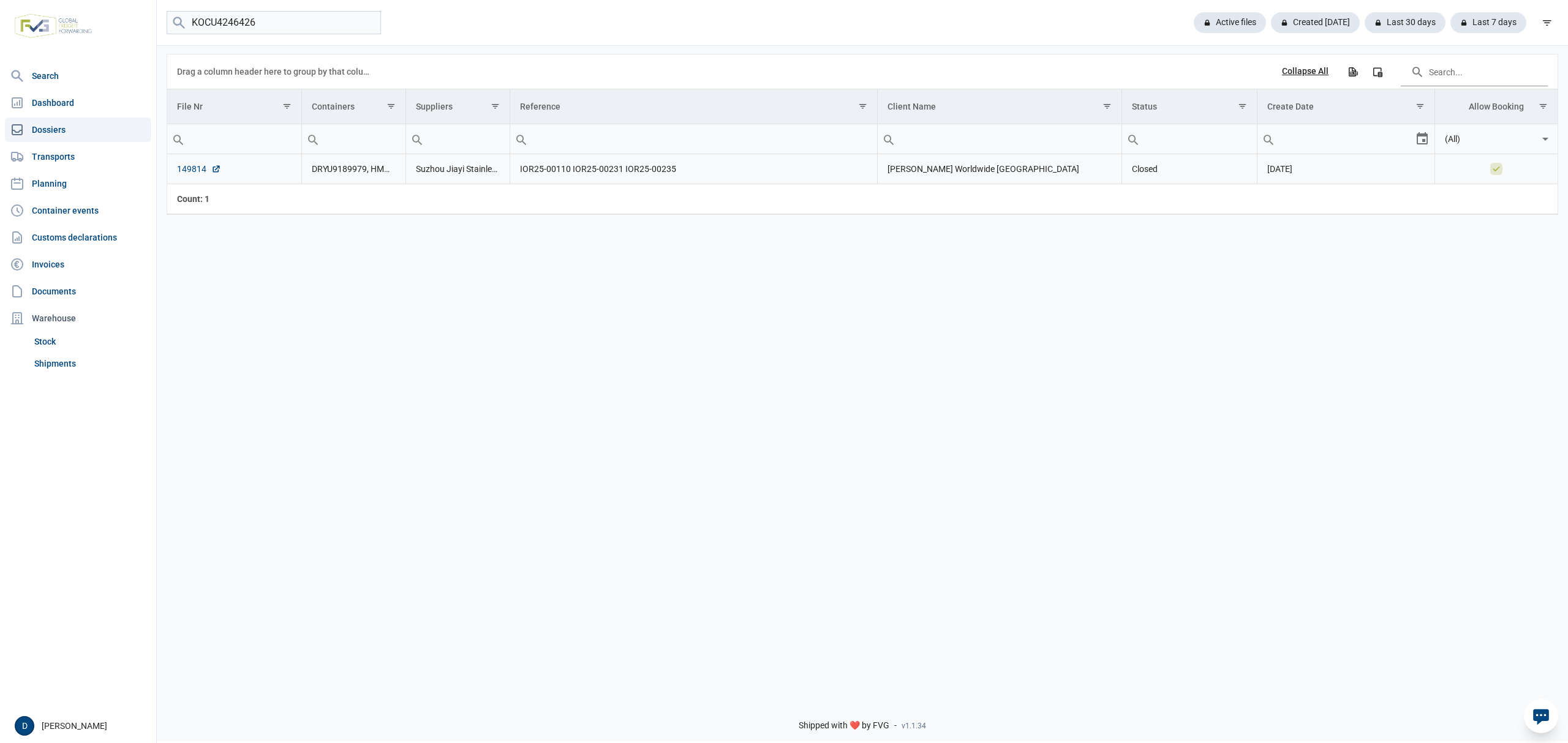
click at [184, 169] on link "149814" at bounding box center [199, 169] width 44 height 13
click at [55, 365] on link "Shipments" at bounding box center [89, 364] width 122 height 22
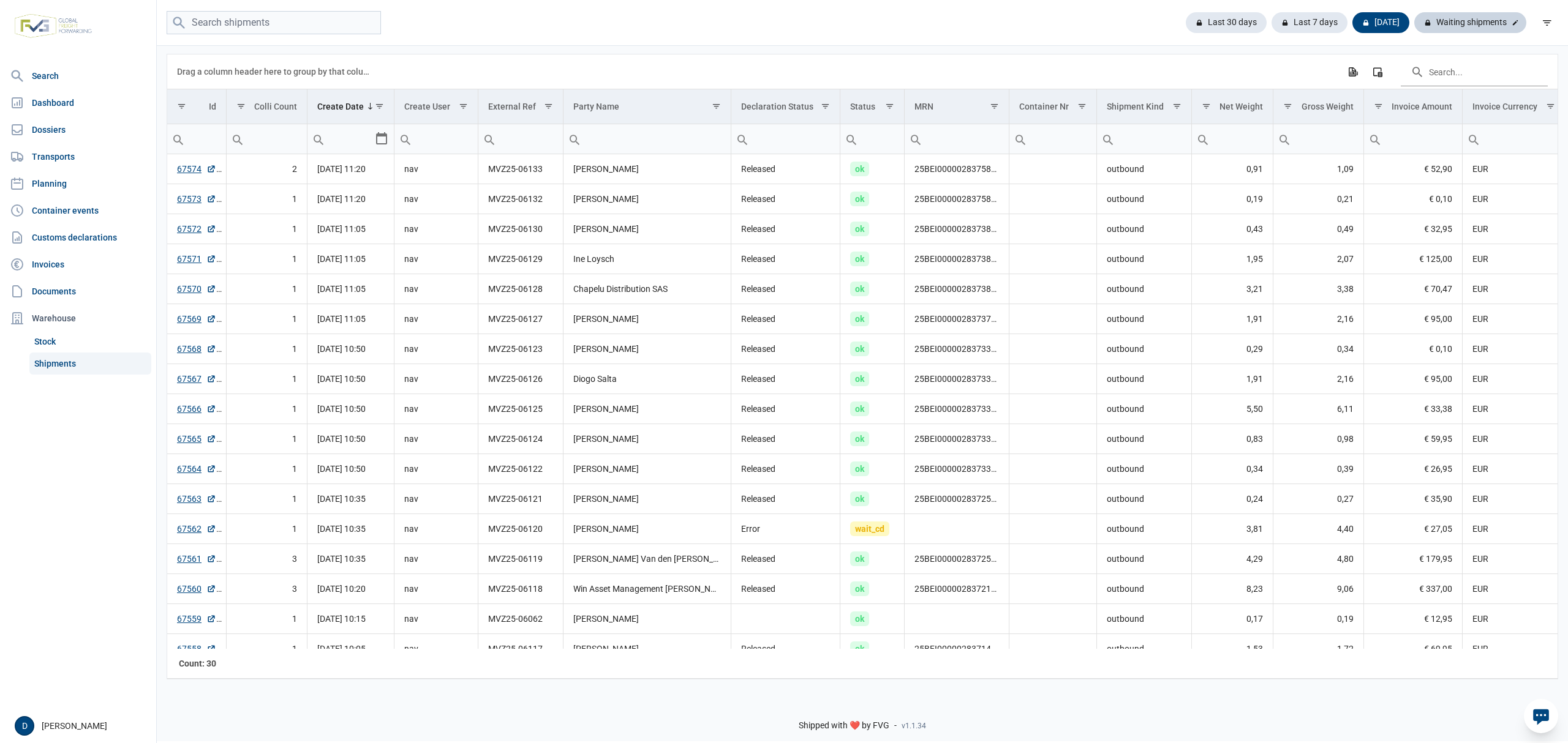
click at [1465, 24] on div "Waiting shipments" at bounding box center [1470, 23] width 112 height 21
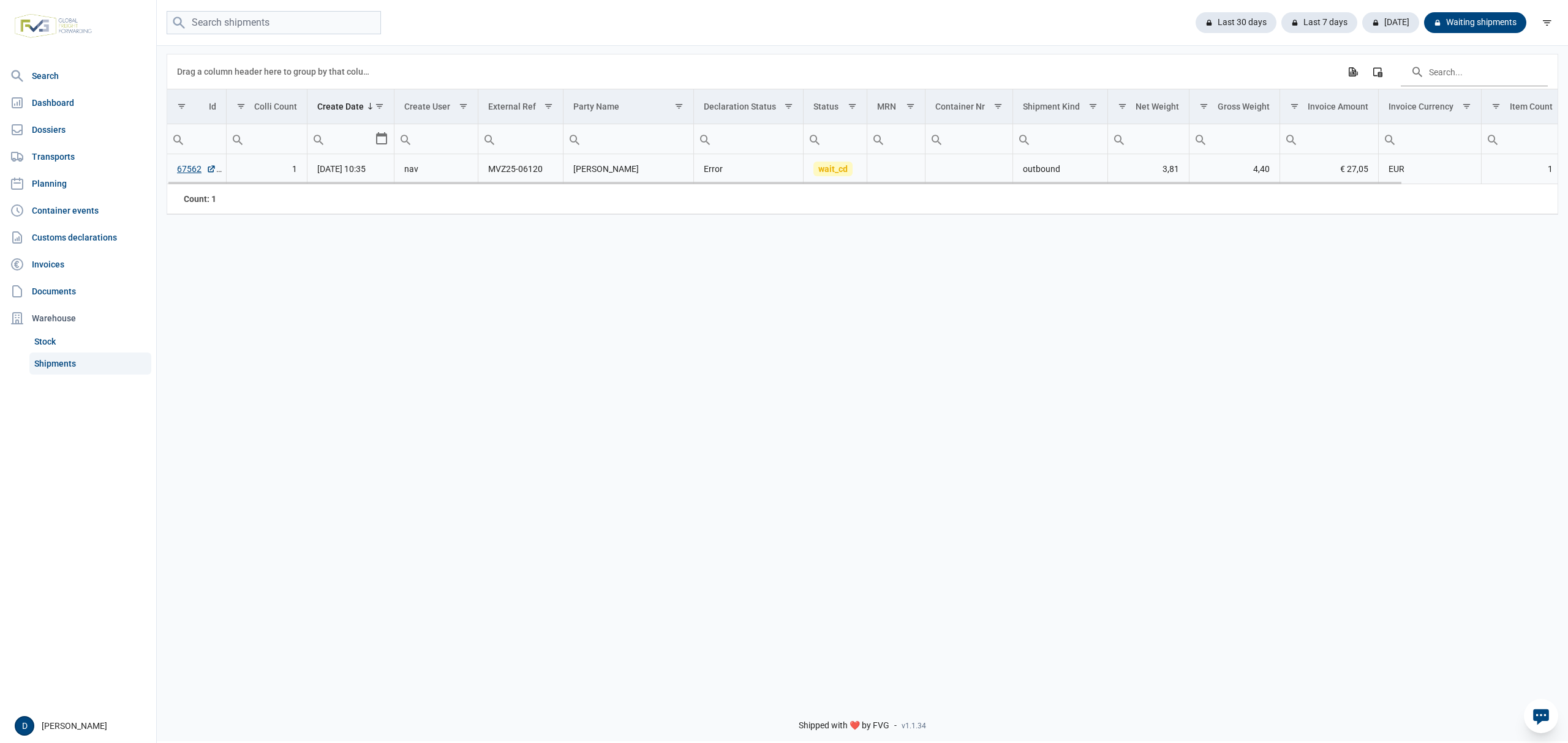
click at [177, 173] on td "67562" at bounding box center [196, 169] width 59 height 30
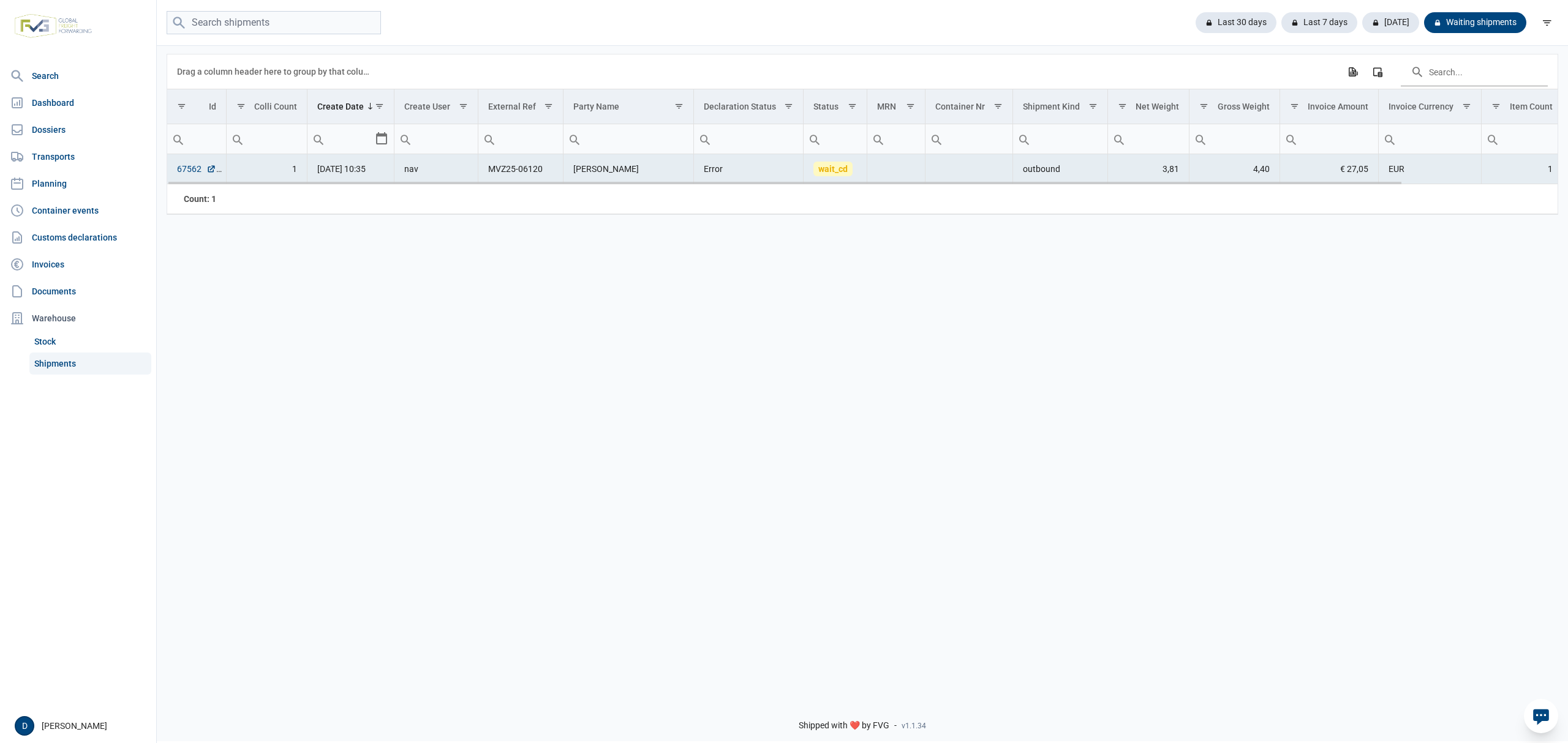
click at [185, 173] on link "67562" at bounding box center [197, 169] width 39 height 13
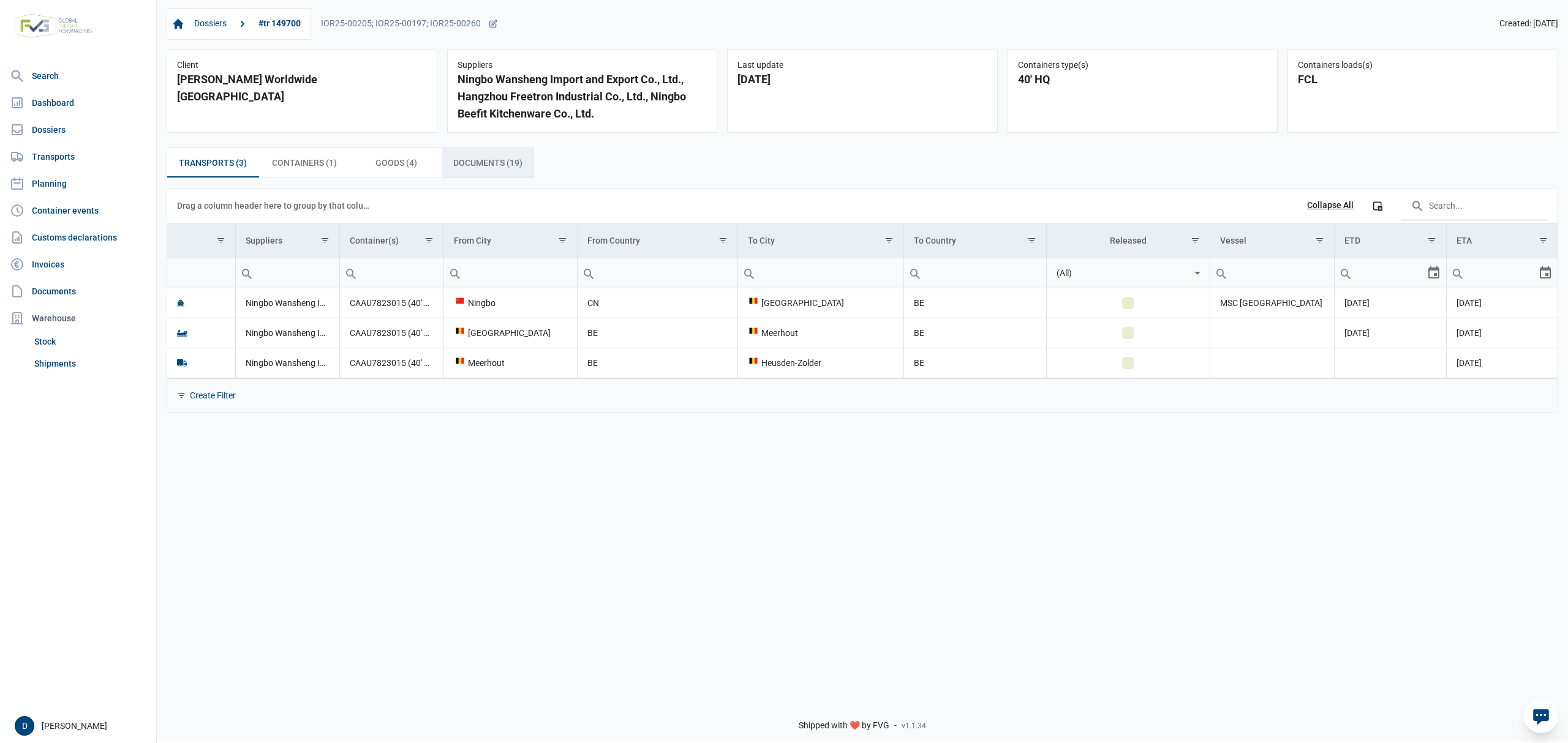
click at [490, 167] on span "Documents (19) Documents (19)" at bounding box center [488, 162] width 69 height 15
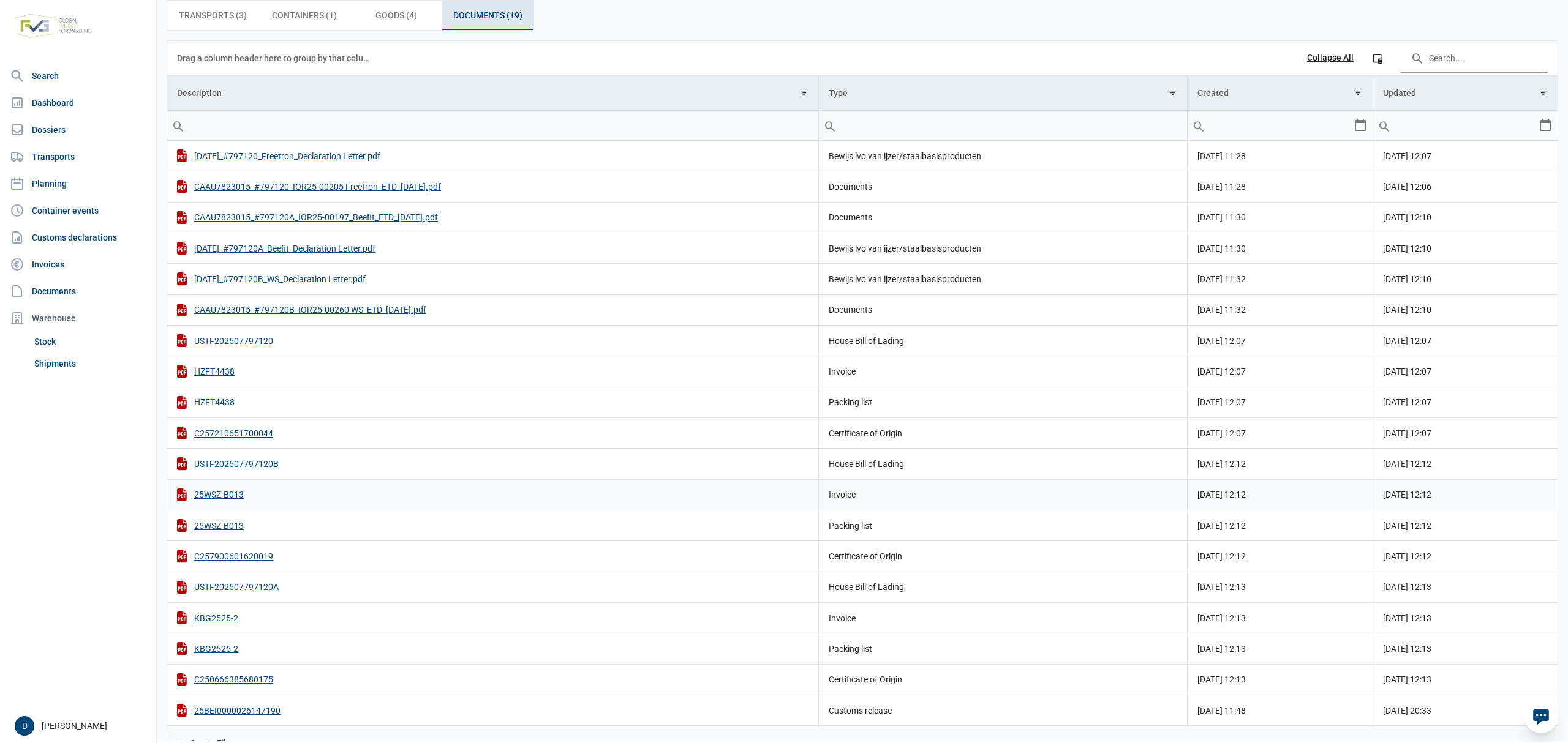
scroll to position [182, 0]
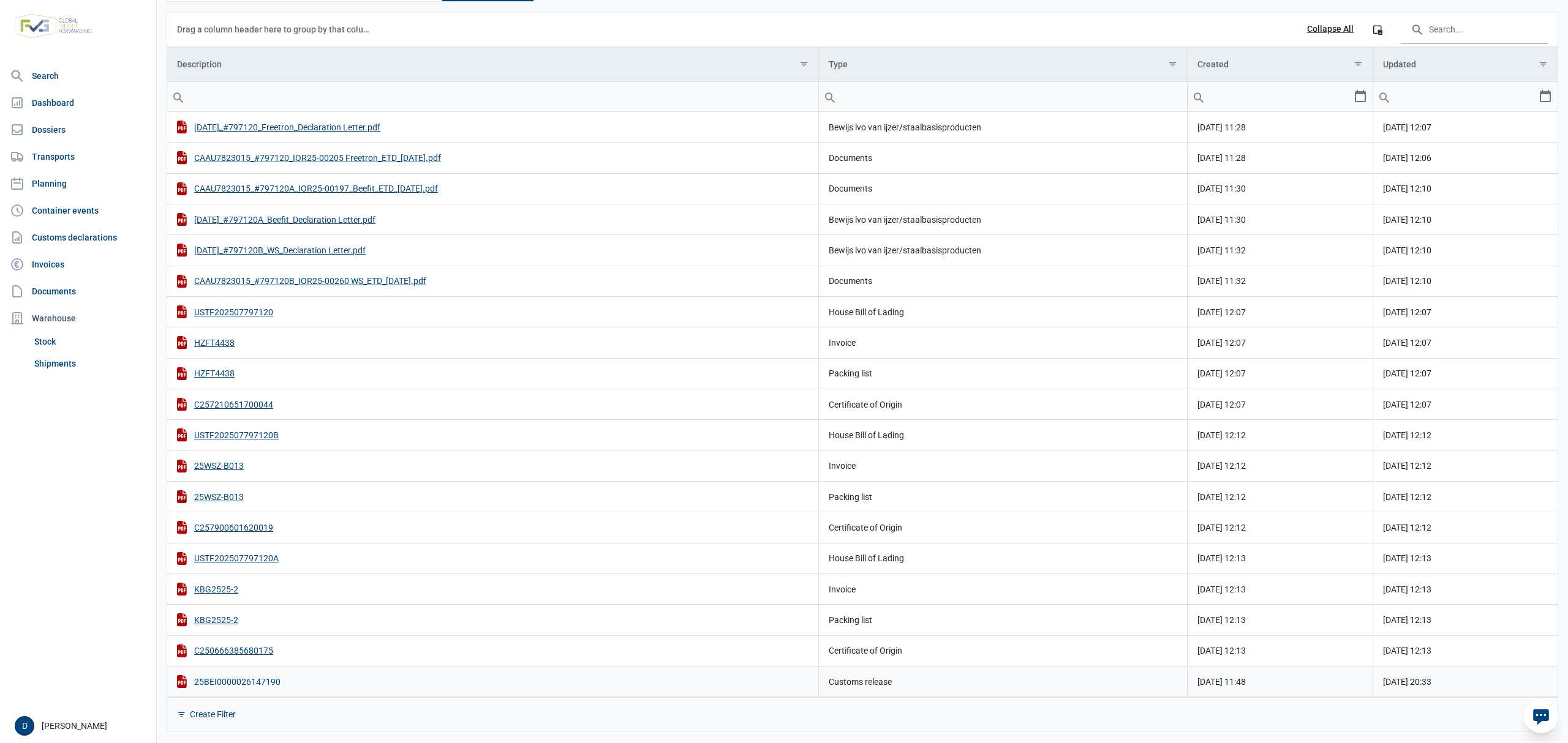
click at [250, 681] on div "25BEI0000026147190" at bounding box center [493, 682] width 632 height 13
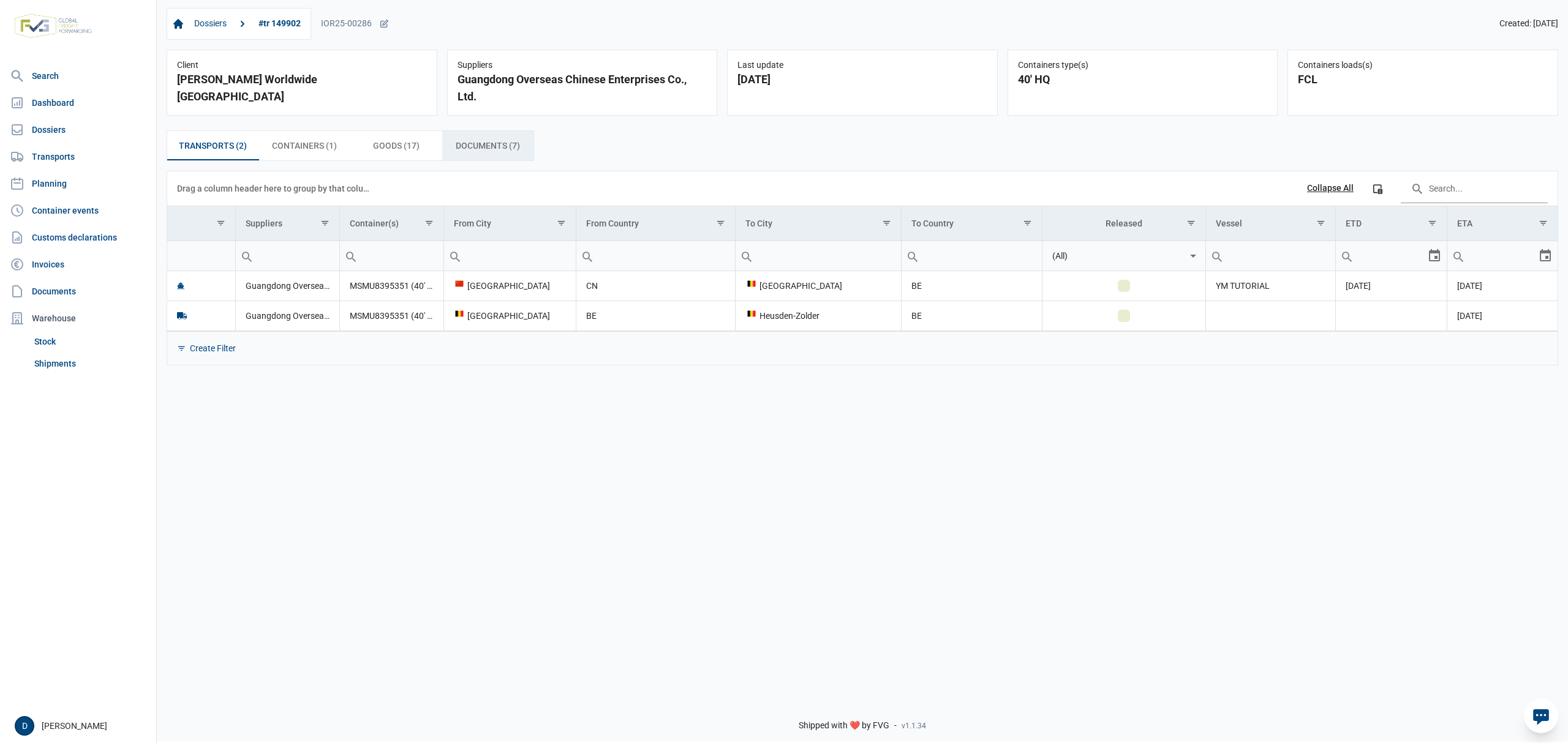
click at [486, 142] on span "Documents (7) Documents (7)" at bounding box center [488, 145] width 64 height 15
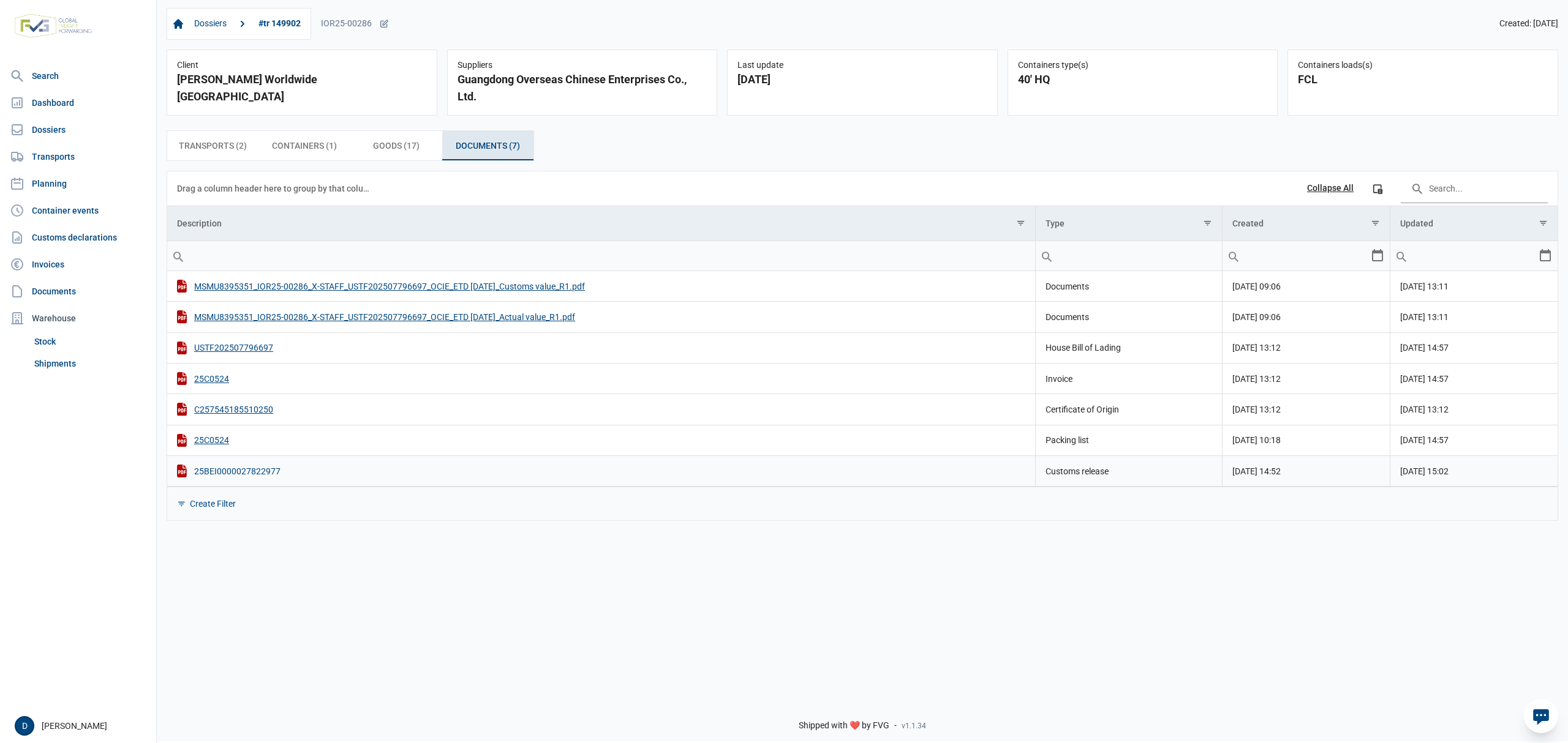
click at [244, 472] on div "25BEI0000027822977" at bounding box center [601, 471] width 848 height 13
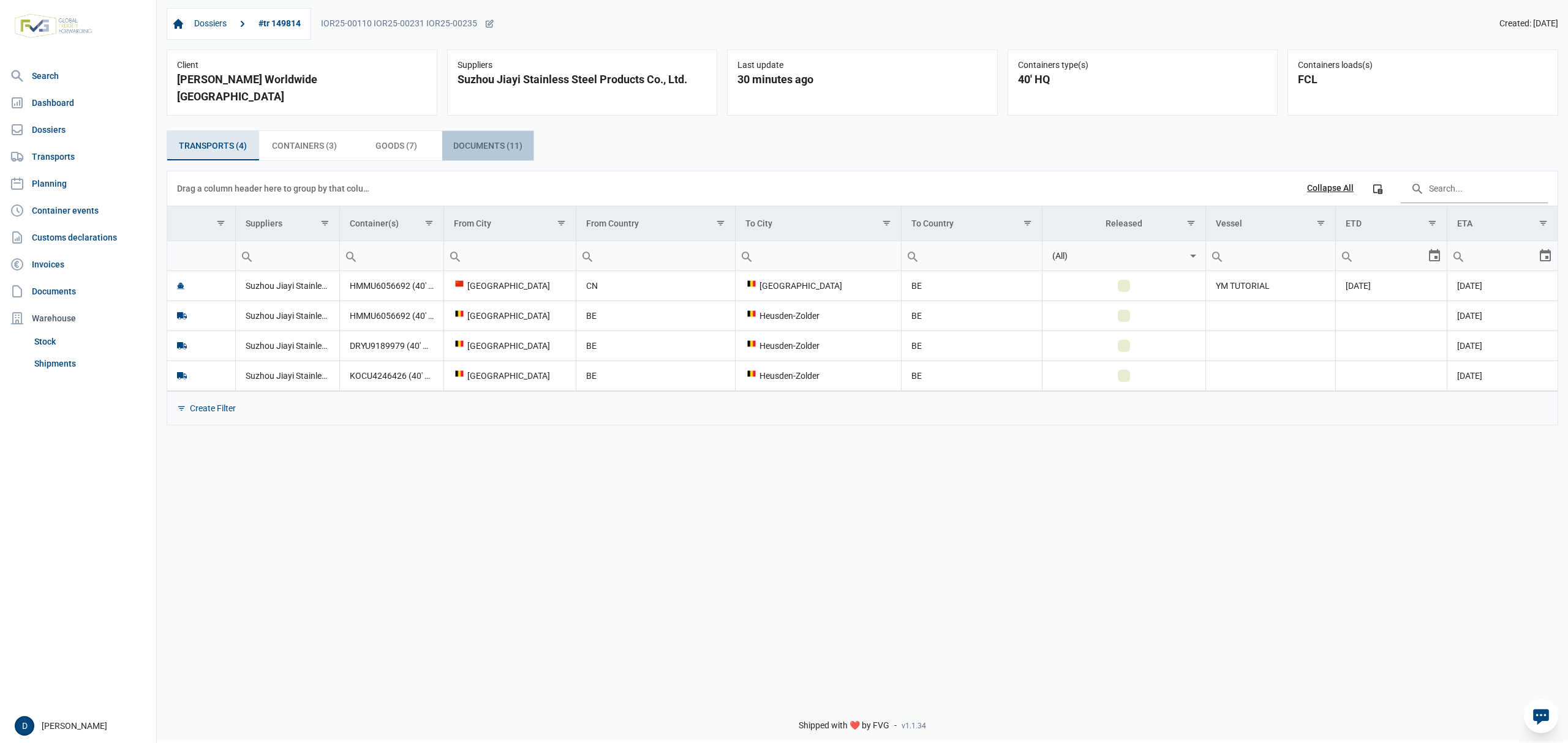
click at [486, 138] on span "Documents (11) Documents (11)" at bounding box center [488, 145] width 69 height 15
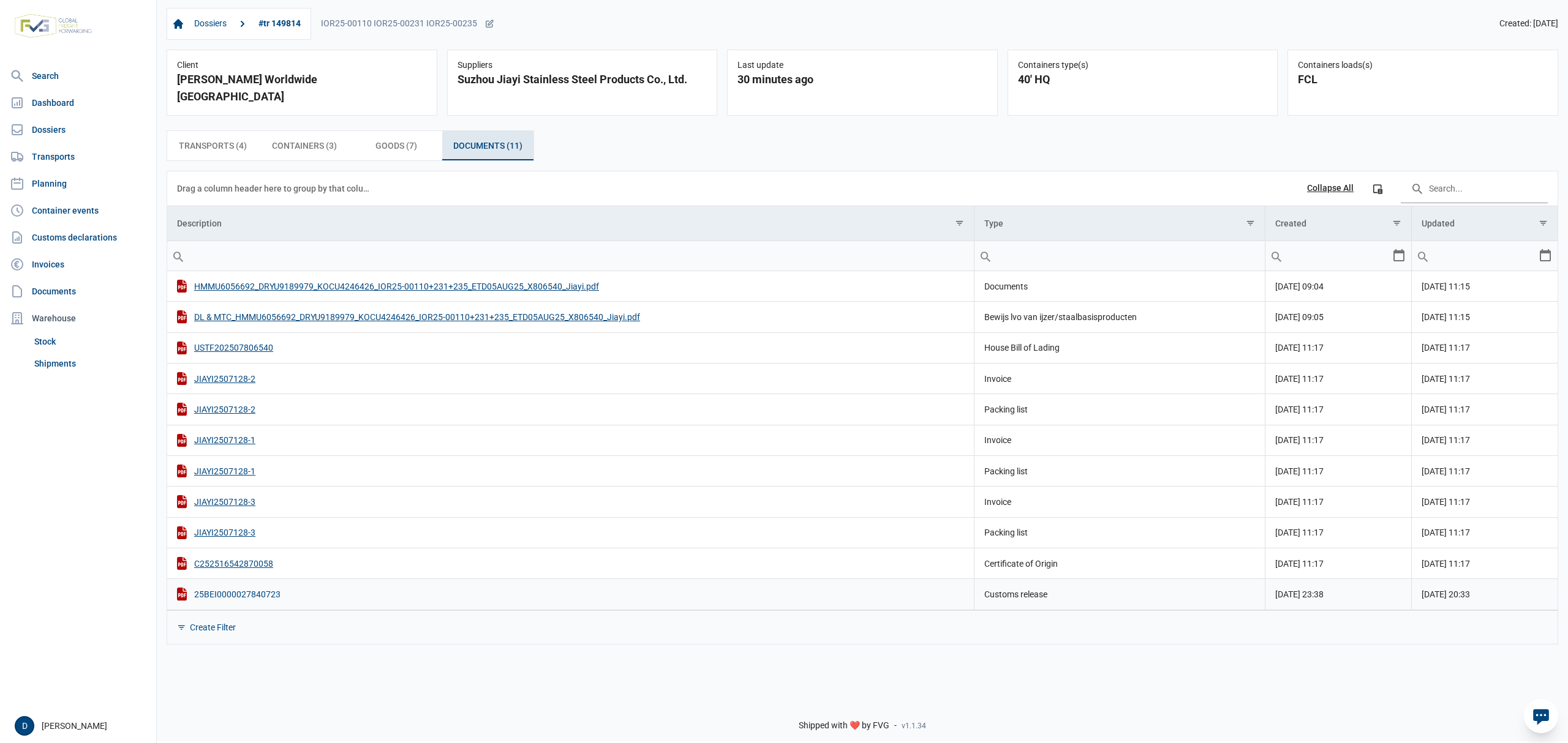
click at [245, 588] on div "25BEI0000027840723" at bounding box center [571, 594] width 787 height 13
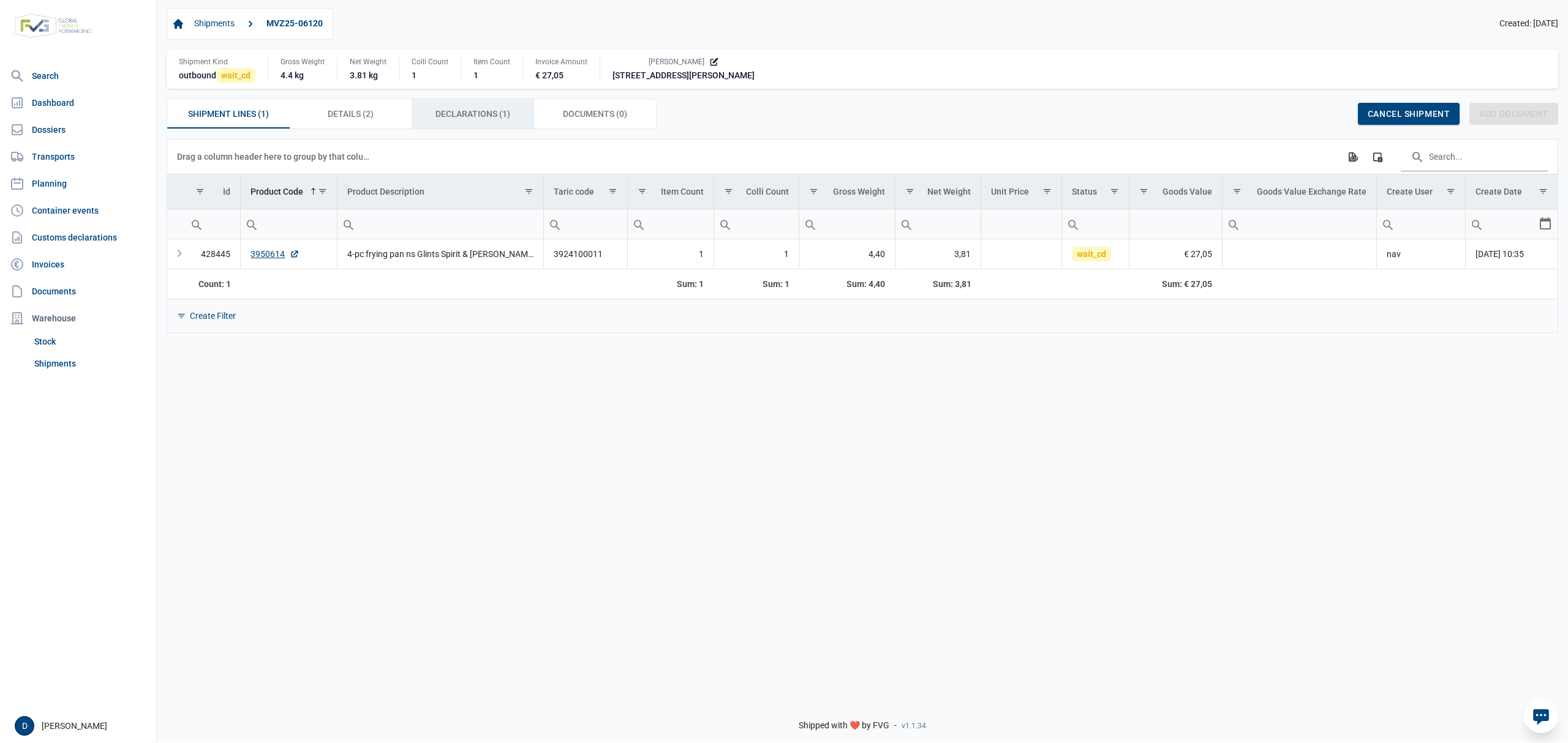
click at [469, 114] on span "Declarations (1) Declarations (1)" at bounding box center [472, 114] width 75 height 15
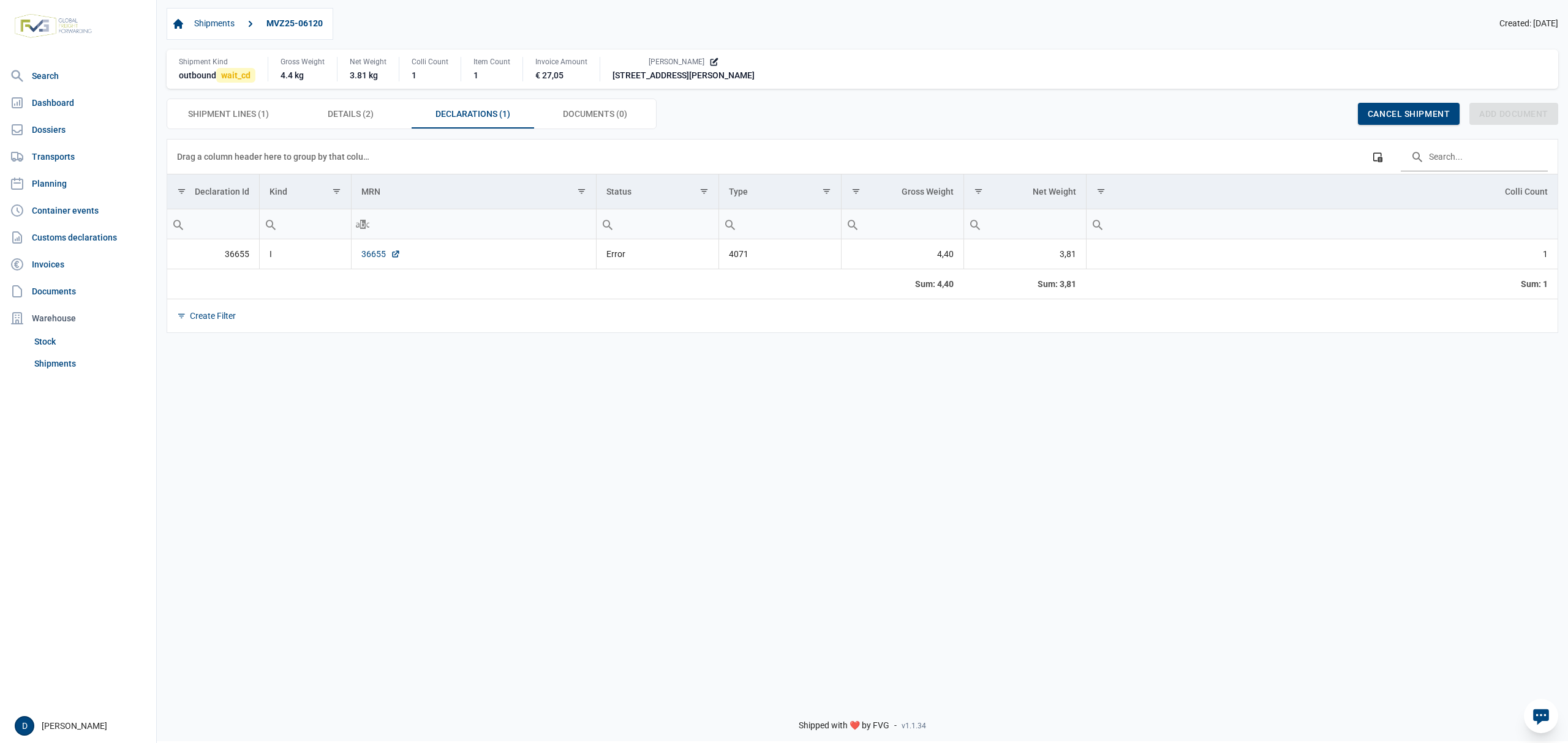
click at [376, 256] on link "36655" at bounding box center [381, 254] width 39 height 13
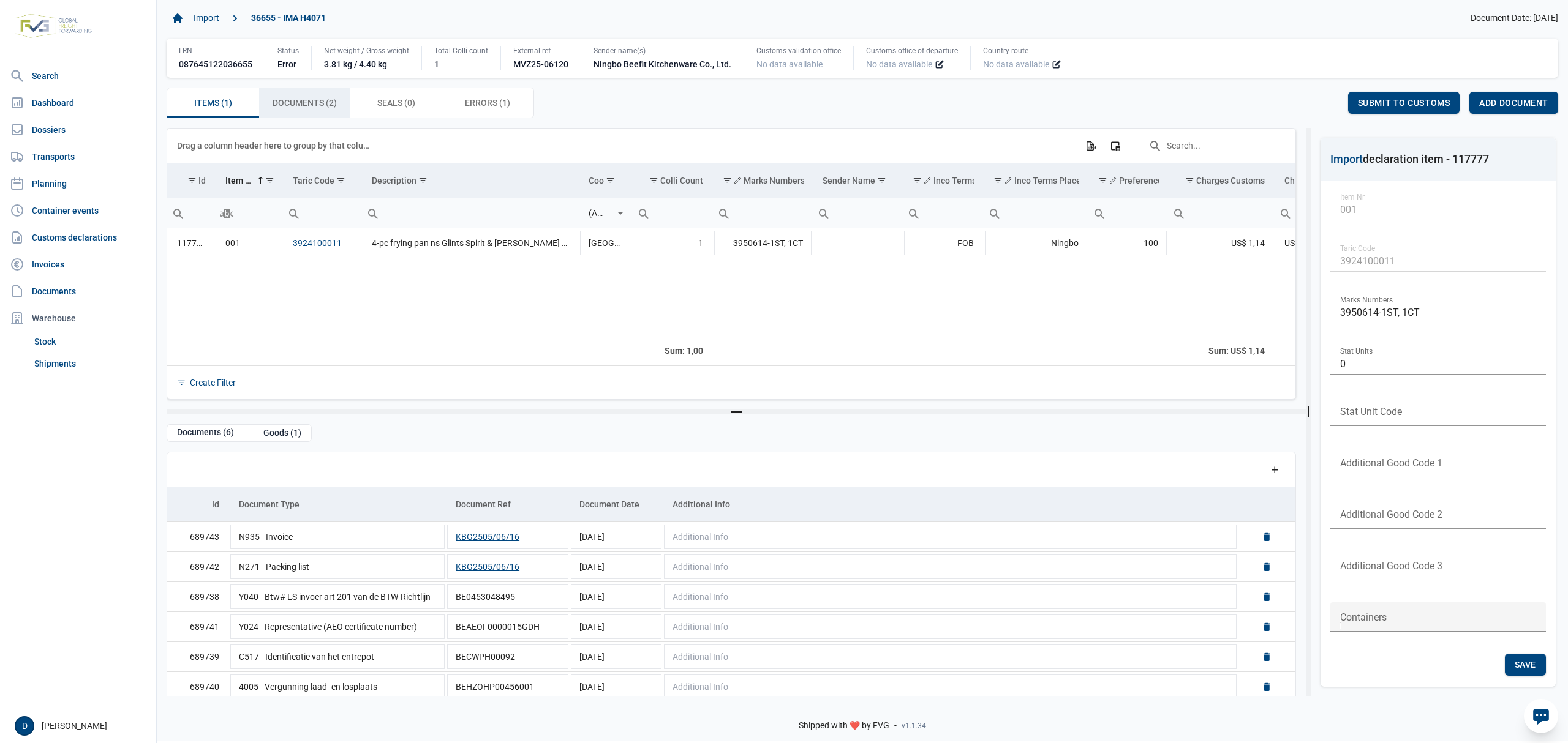
click at [310, 110] on span "Documents (2) Documents (2)" at bounding box center [304, 103] width 64 height 15
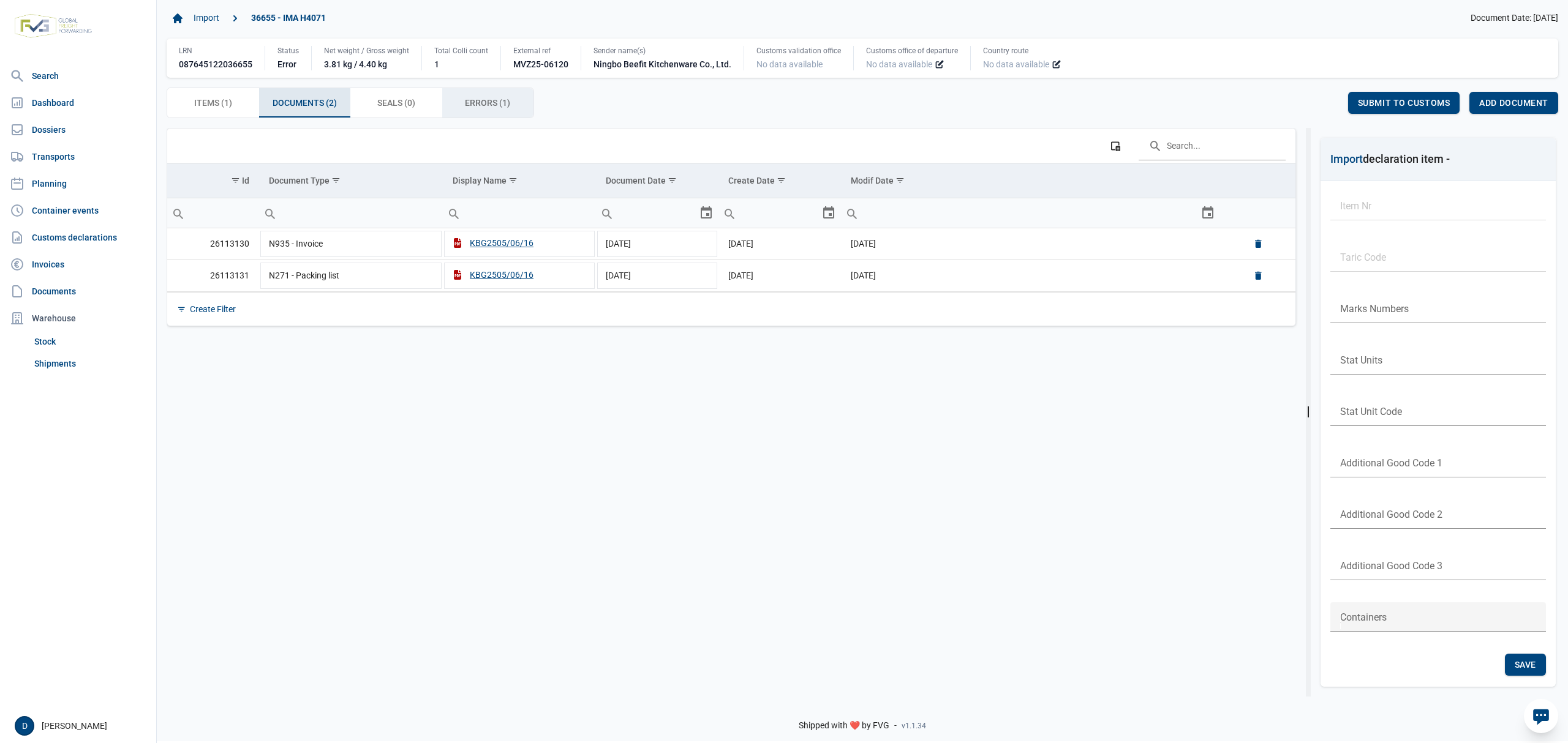
click at [458, 103] on div "Errors (1) Errors (1)" at bounding box center [487, 102] width 92 height 29
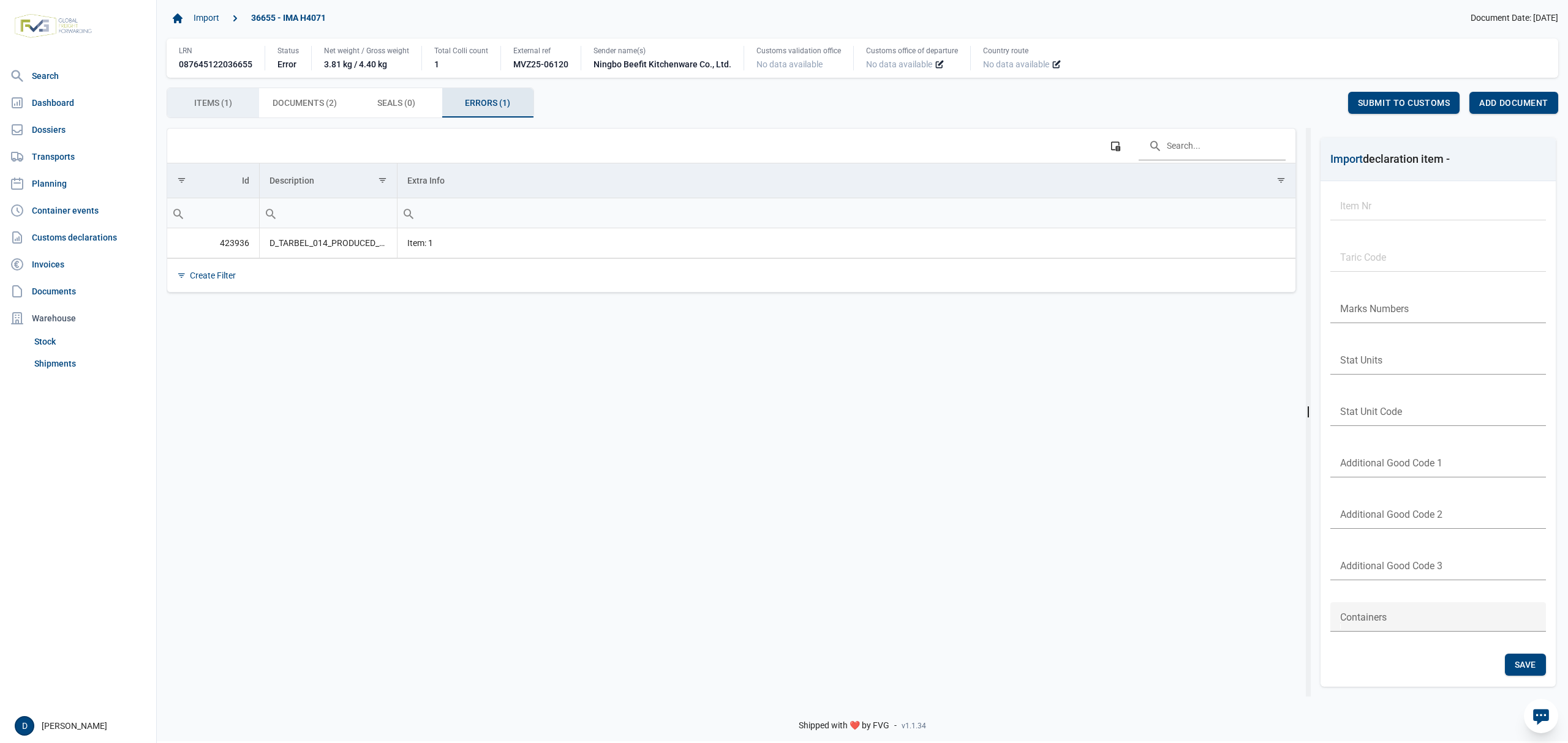
click at [216, 102] on span "Items (1) Items (1)" at bounding box center [213, 103] width 38 height 15
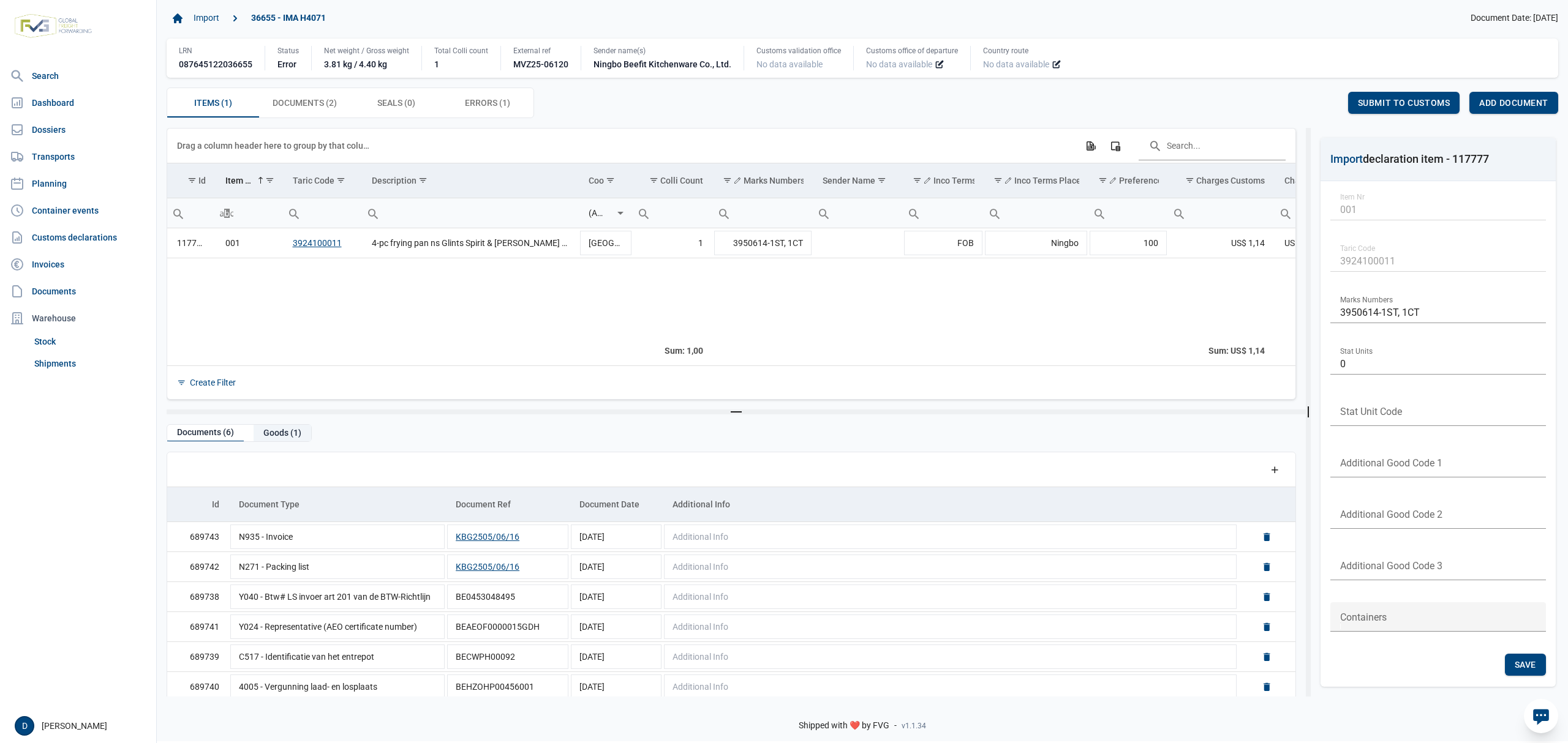
click at [292, 437] on div "Goods (1)" at bounding box center [282, 433] width 57 height 16
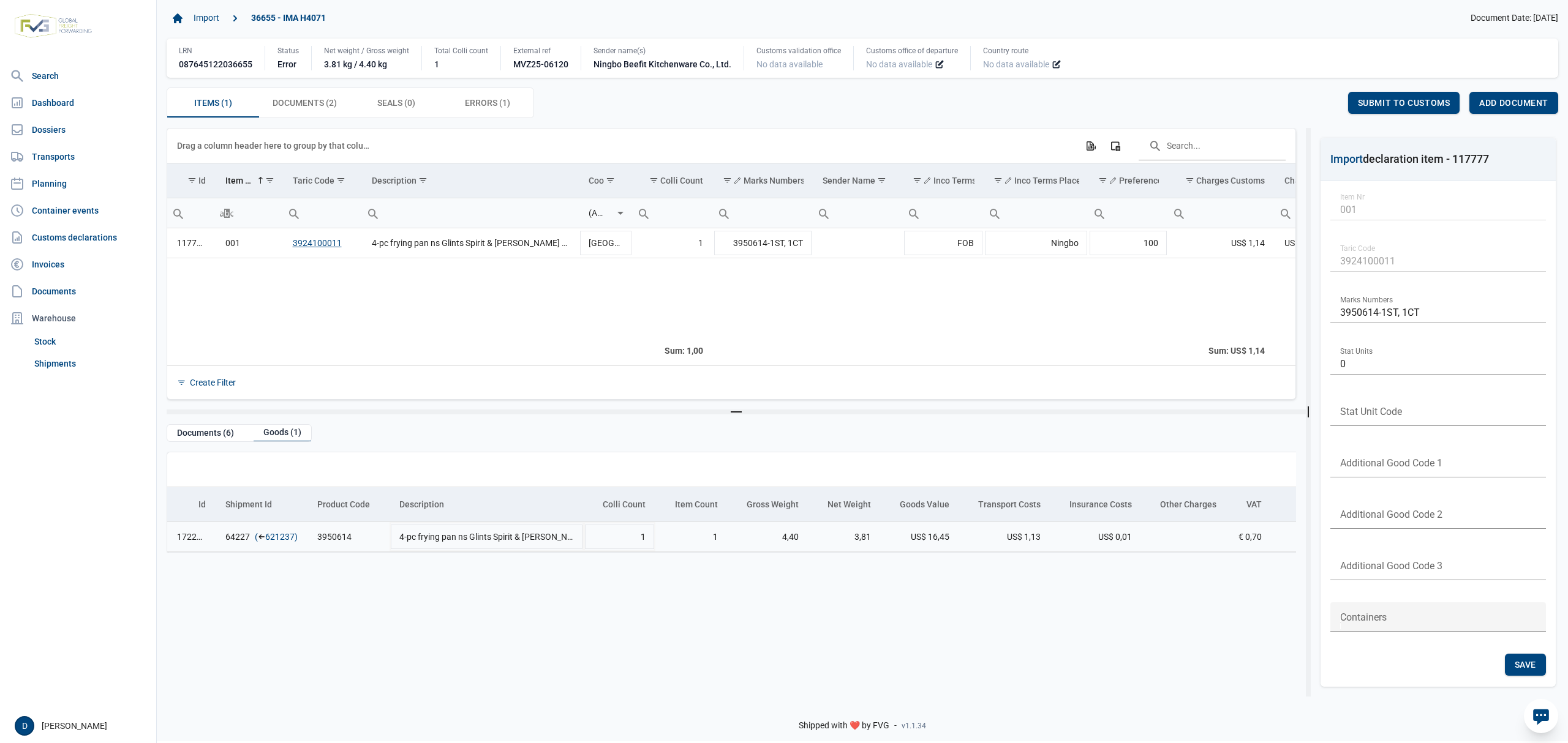
click at [282, 540] on link "621237" at bounding box center [279, 537] width 29 height 13
click at [1515, 104] on span "Add document" at bounding box center [1514, 103] width 69 height 9
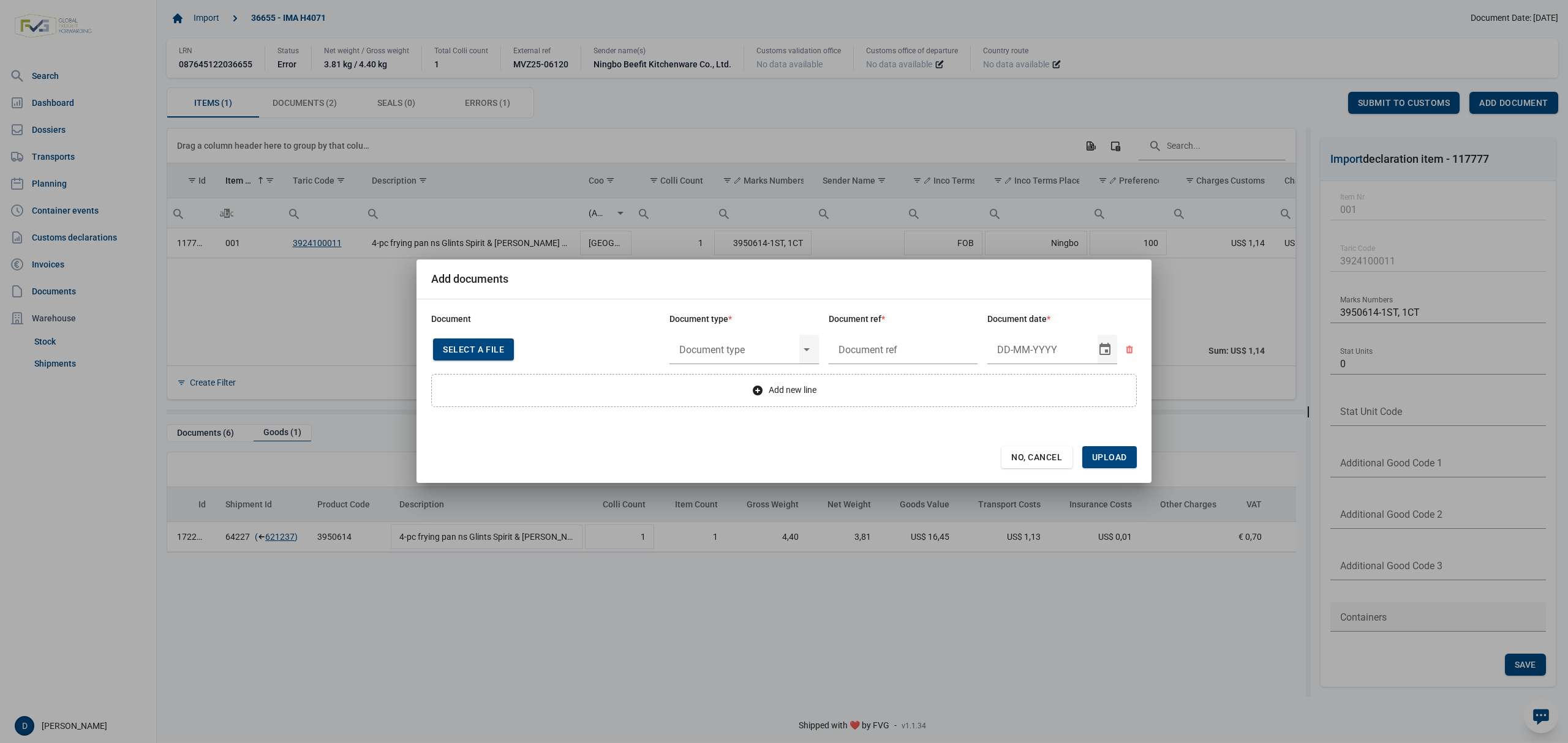
click at [490, 346] on span "Select a file" at bounding box center [473, 349] width 61 height 9
type input "CHEDD.BE.2025.0002214"
click at [741, 351] on input "text" at bounding box center [734, 349] width 129 height 32
click at [745, 378] on div "C060 - Declaration kitchenware ex CN of HK 284/2011" at bounding box center [744, 384] width 149 height 29
type input "C060 - Declaration kitchenware ex CN of HK 284/2011"
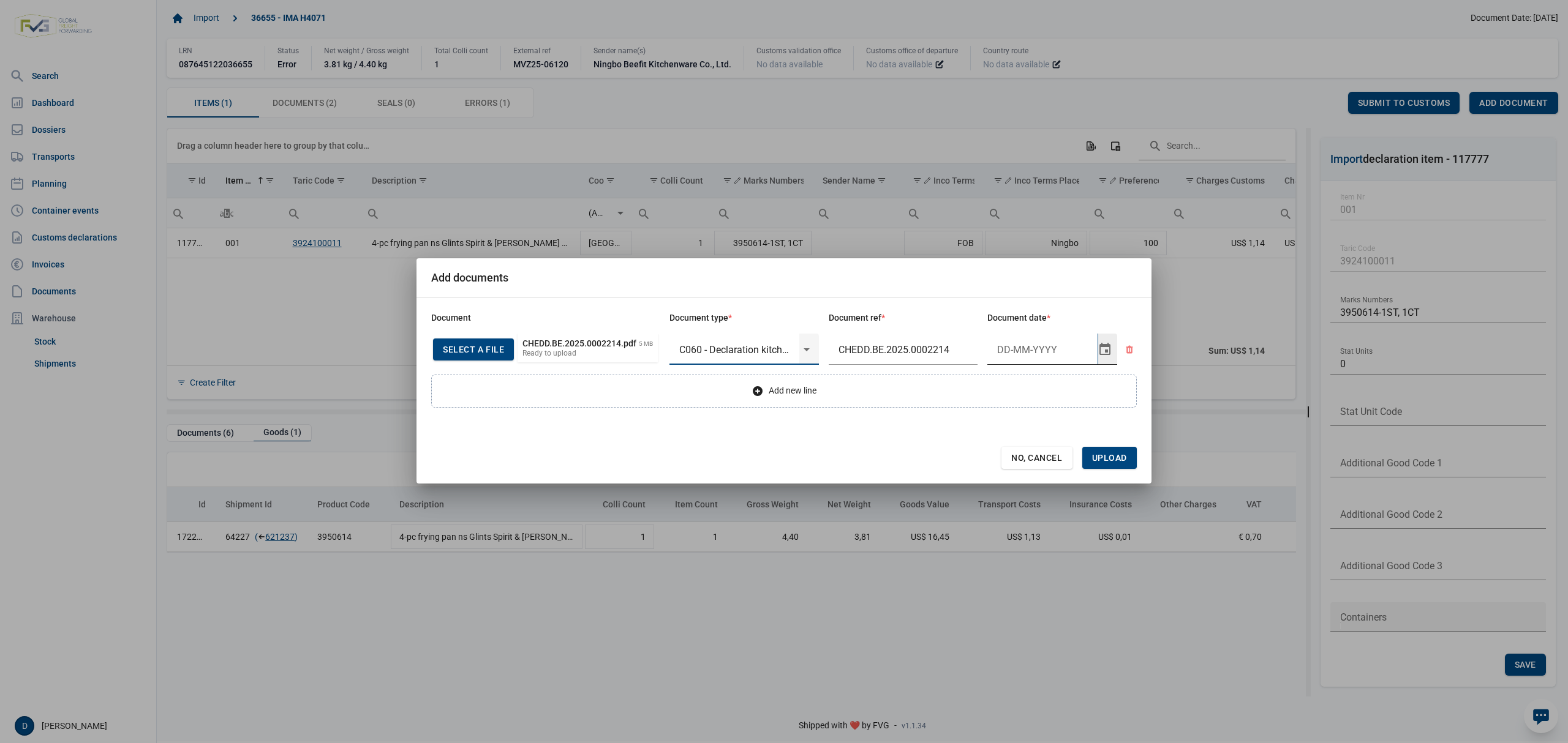
click at [1027, 353] on input "Document date" at bounding box center [1042, 349] width 110 height 32
type input "27-5-2025"
click at [1125, 454] on span "Upload" at bounding box center [1109, 458] width 35 height 9
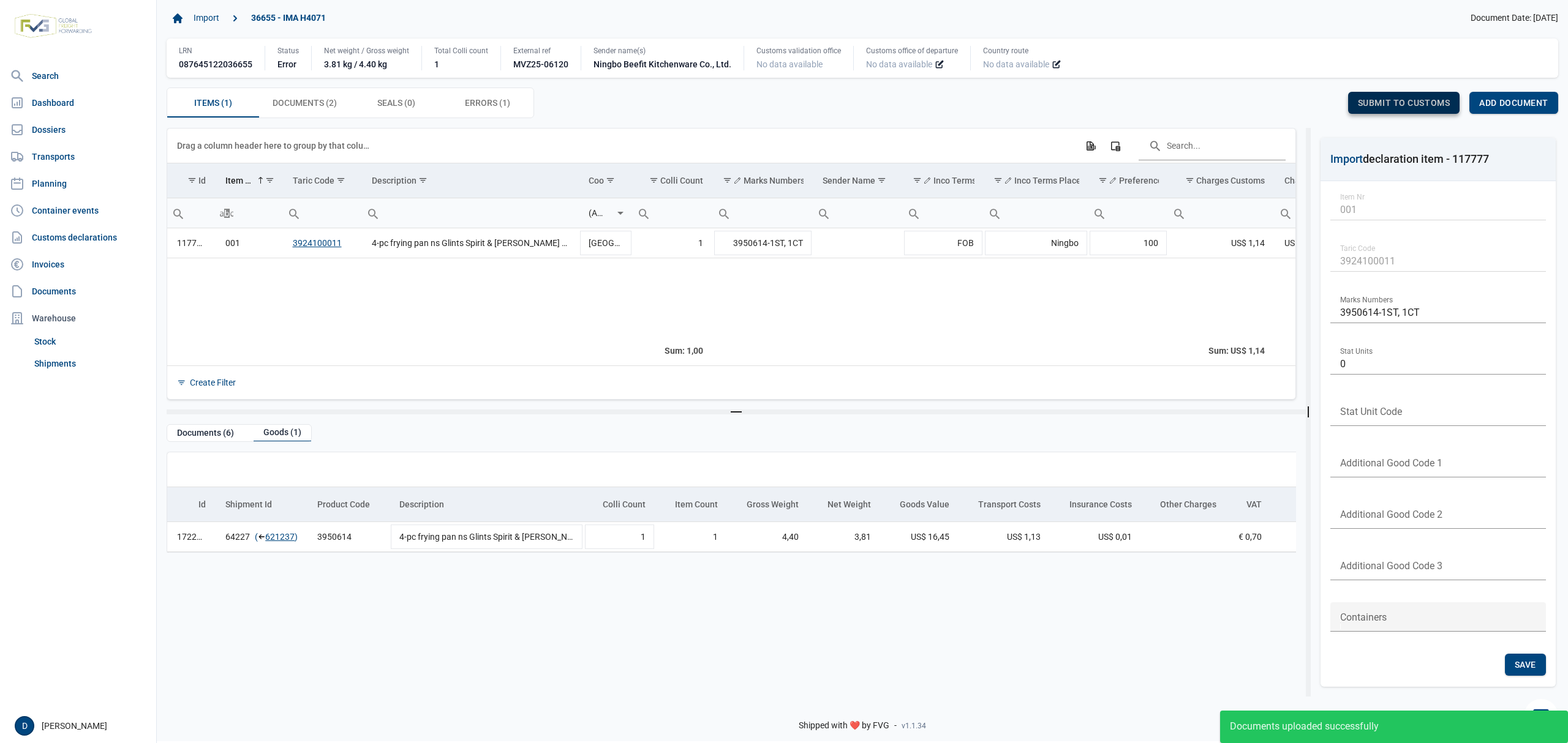
click at [1390, 104] on span "Submit to customs" at bounding box center [1404, 103] width 93 height 9
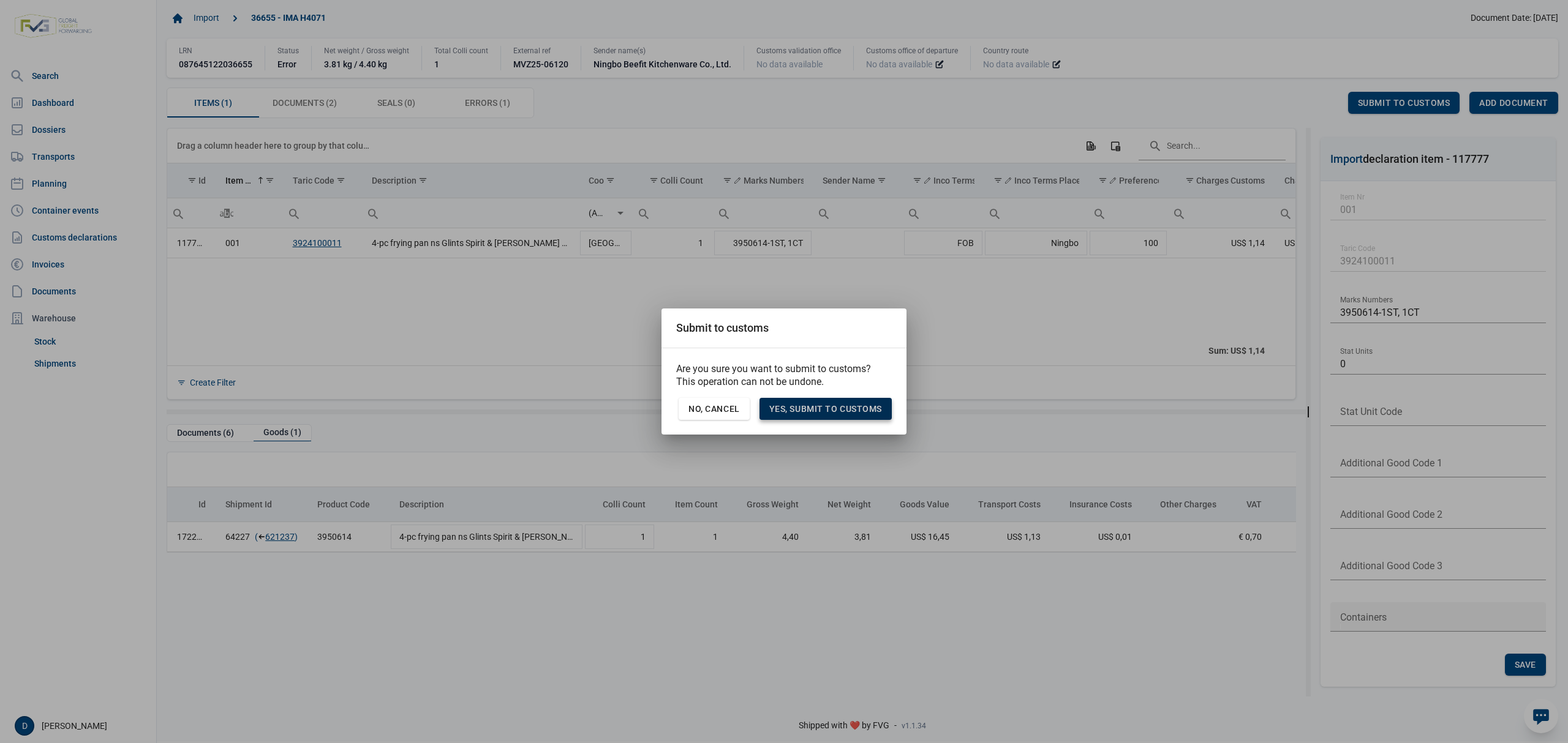
click at [823, 417] on div "Yes, Submit to customs" at bounding box center [826, 409] width 133 height 22
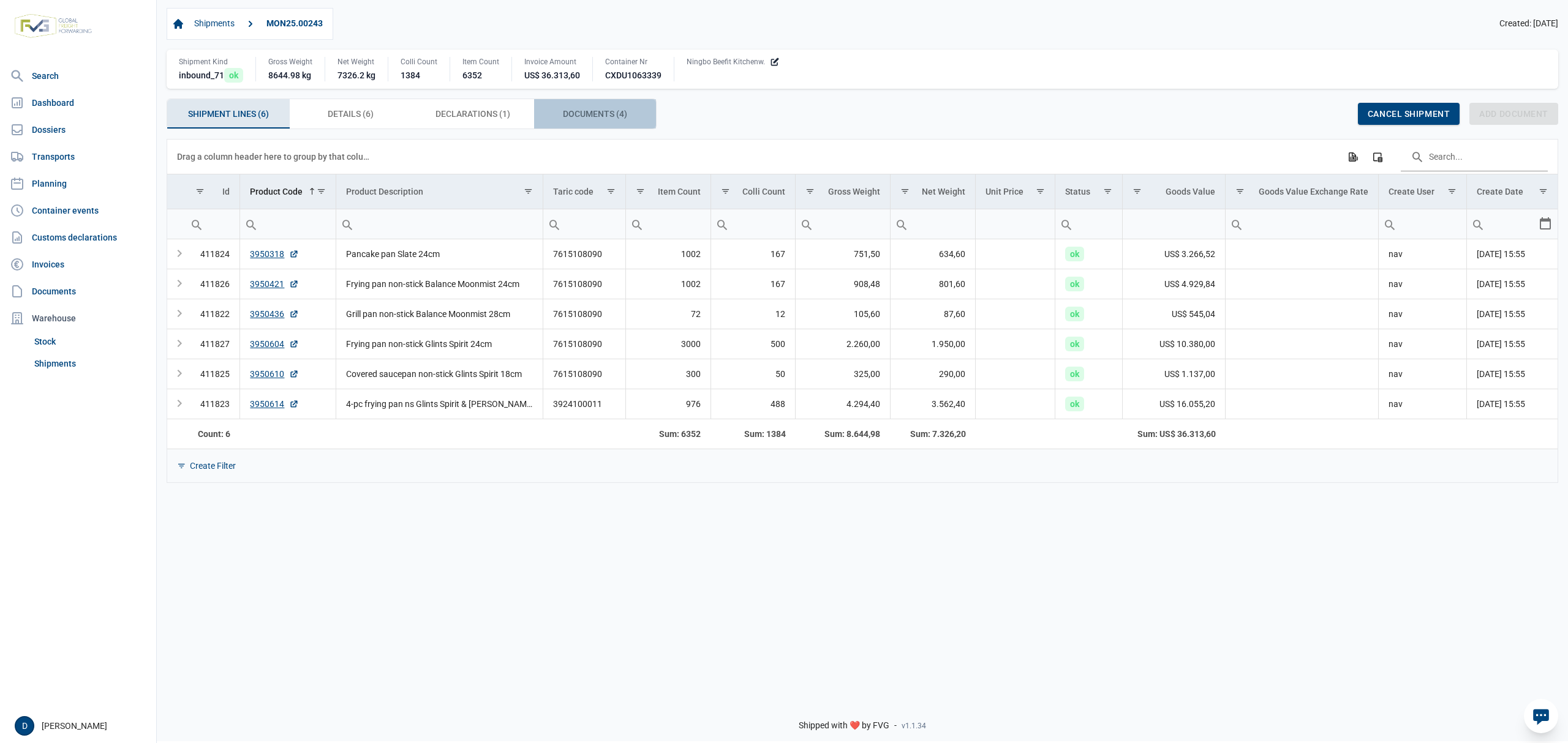
click at [572, 115] on span "Documents (4) Documents (4)" at bounding box center [595, 114] width 64 height 15
